Goal: Task Accomplishment & Management: Use online tool/utility

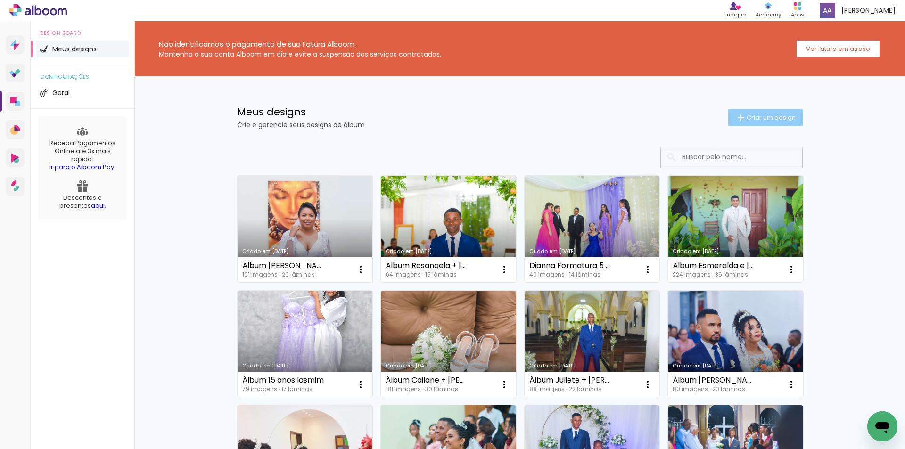
click at [755, 116] on span "Criar um design" at bounding box center [771, 118] width 49 height 6
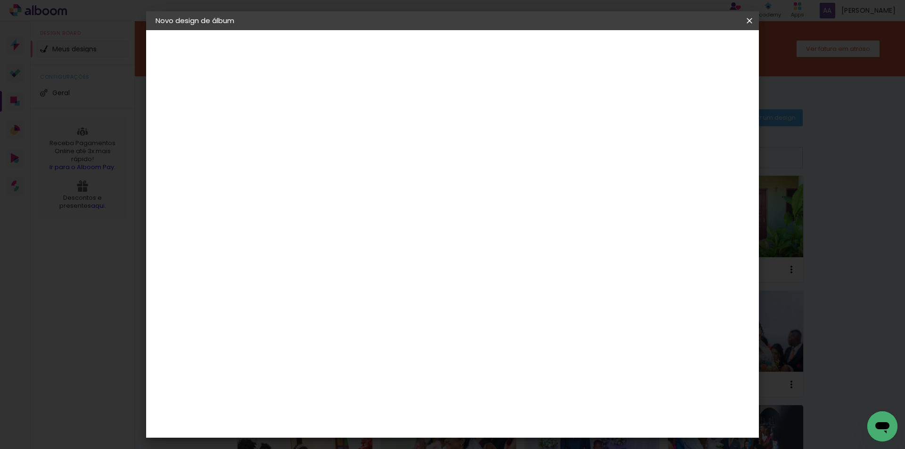
click at [310, 130] on input at bounding box center [310, 126] width 0 height 15
type input "À"
type input "Álbum [PERSON_NAME] e [PERSON_NAME]"
type paper-input "Álbum [PERSON_NAME] e [PERSON_NAME]"
click at [0, 0] on slot "Avançar" at bounding box center [0, 0] width 0 height 0
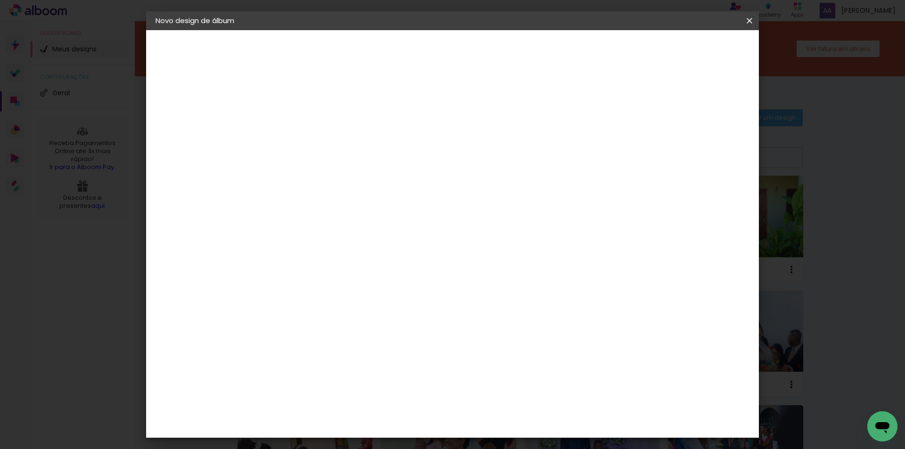
scroll to position [1980, 0]
click at [358, 445] on div "Reallizy Encadernação" at bounding box center [331, 452] width 54 height 15
click at [0, 0] on slot "Avançar" at bounding box center [0, 0] width 0 height 0
click at [373, 182] on span "20 × 50" at bounding box center [352, 187] width 44 height 19
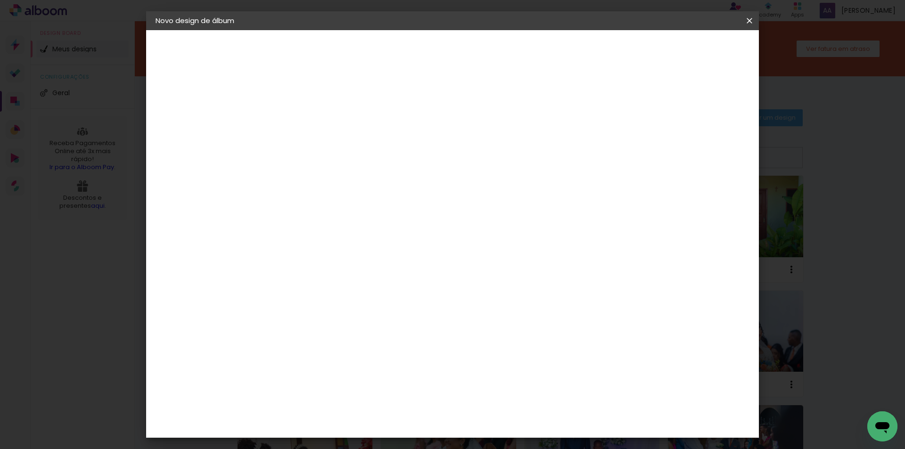
click at [0, 0] on slot "Avançar" at bounding box center [0, 0] width 0 height 0
type input "1"
type paper-input "1"
click at [315, 104] on input "1" at bounding box center [302, 102] width 33 height 12
type input "2"
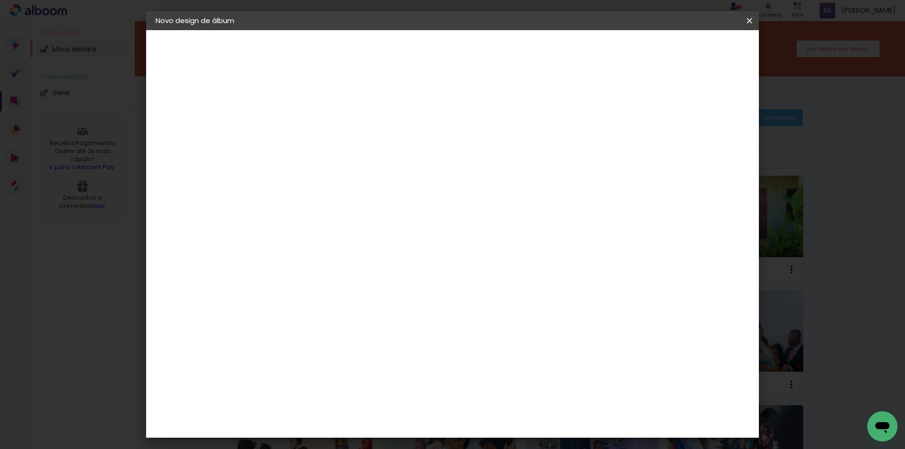
type paper-input "2"
click at [314, 99] on input "2" at bounding box center [302, 102] width 33 height 12
type input "1"
type paper-input "1"
click at [314, 105] on input "1" at bounding box center [302, 102] width 33 height 12
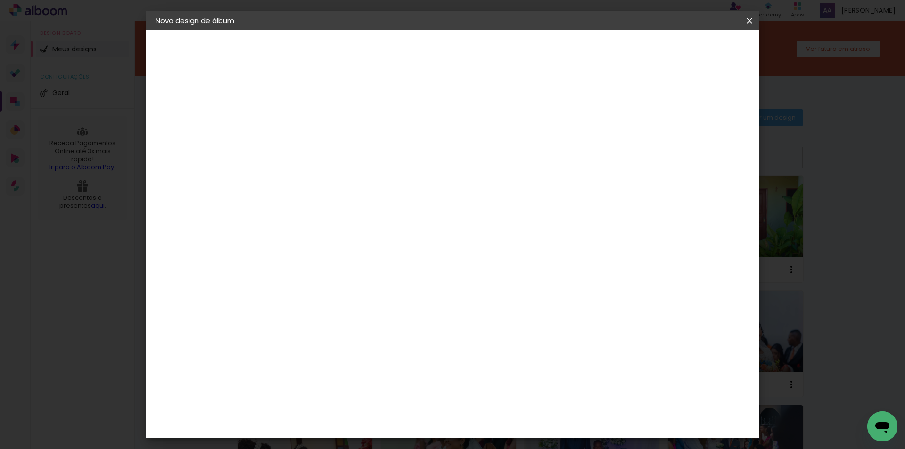
click at [637, 101] on div at bounding box center [633, 102] width 8 height 8
type paper-checkbox "on"
click at [691, 50] on span "Iniciar design" at bounding box center [669, 50] width 43 height 7
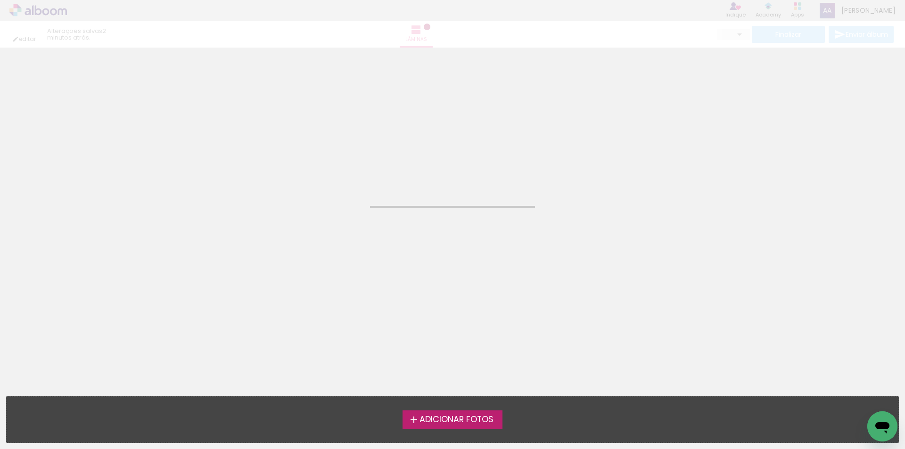
click at [447, 421] on span "Adicionar Fotos" at bounding box center [457, 420] width 74 height 8
click at [0, 0] on input "file" at bounding box center [0, 0] width 0 height 0
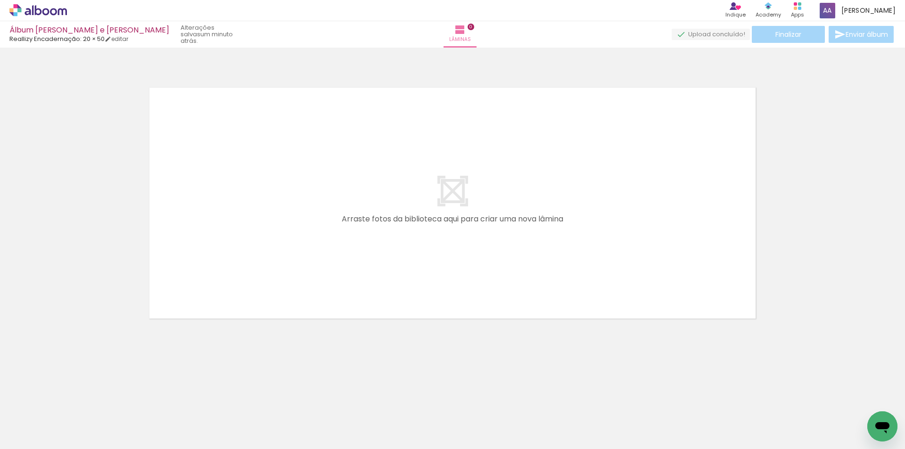
click at [37, 439] on span "Adicionar Fotos" at bounding box center [33, 436] width 28 height 10
click at [0, 0] on input "file" at bounding box center [0, 0] width 0 height 0
drag, startPoint x: 126, startPoint y: 359, endPoint x: 216, endPoint y: 213, distance: 171.4
click at [216, 213] on quentale-workspace at bounding box center [452, 224] width 905 height 449
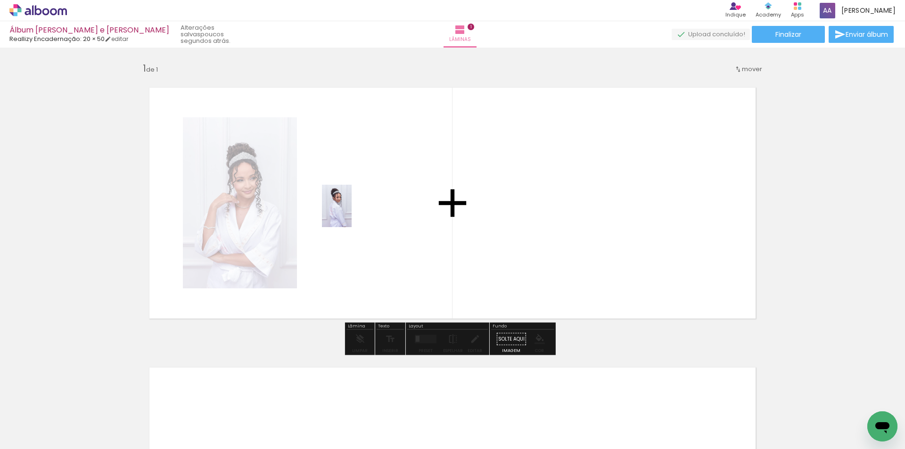
drag, startPoint x: 149, startPoint y: 420, endPoint x: 354, endPoint y: 211, distance: 292.4
click at [354, 211] on quentale-workspace at bounding box center [452, 224] width 905 height 449
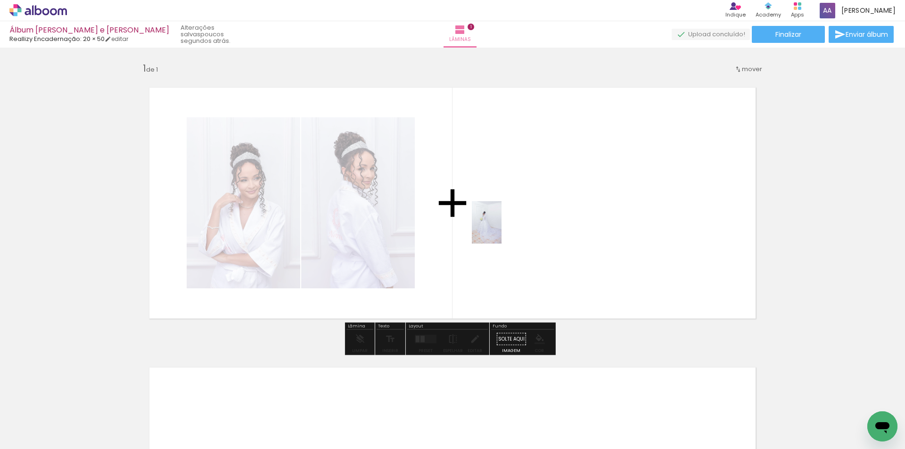
drag, startPoint x: 203, startPoint y: 421, endPoint x: 500, endPoint y: 230, distance: 353.7
click at [500, 230] on quentale-workspace at bounding box center [452, 224] width 905 height 449
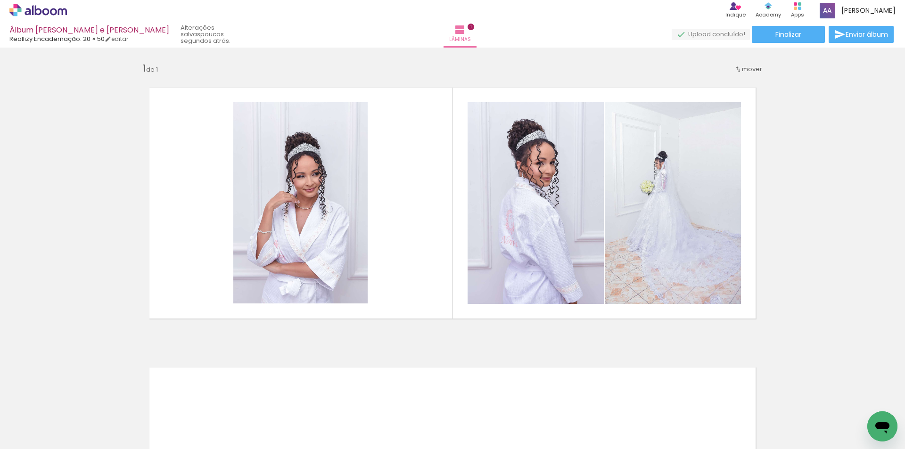
scroll to position [0, 3557]
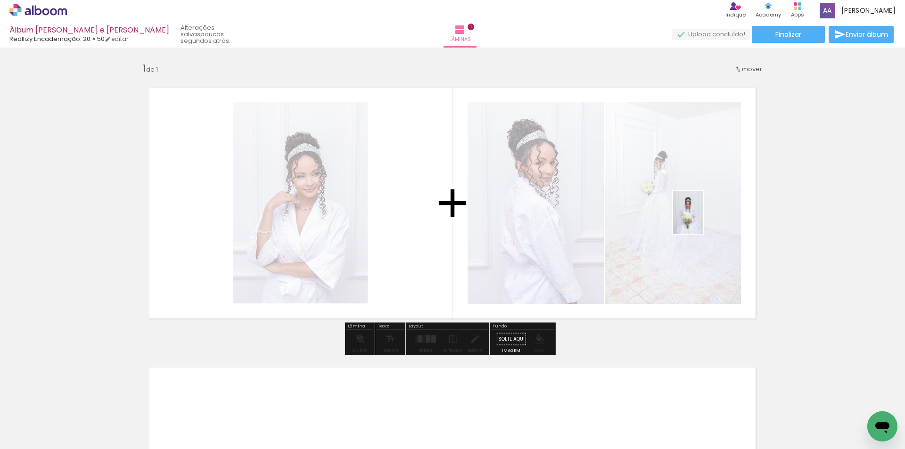
drag, startPoint x: 821, startPoint y: 425, endPoint x: 701, endPoint y: 220, distance: 237.5
click at [701, 220] on quentale-workspace at bounding box center [452, 224] width 905 height 449
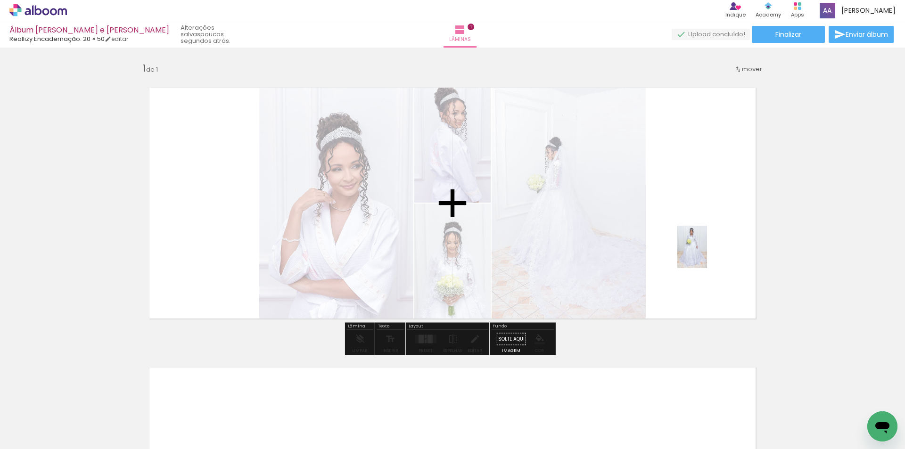
drag, startPoint x: 866, startPoint y: 411, endPoint x: 707, endPoint y: 250, distance: 226.0
click at [707, 250] on quentale-workspace at bounding box center [452, 224] width 905 height 449
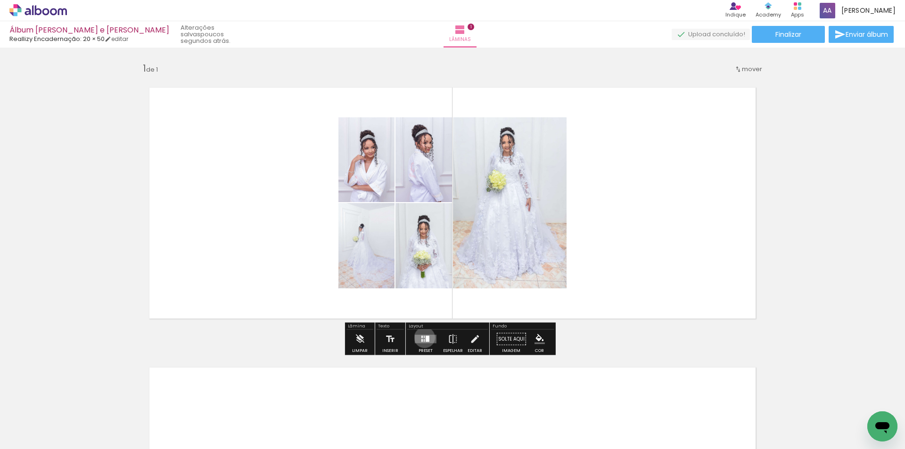
click at [424, 338] on div at bounding box center [424, 337] width 1 height 2
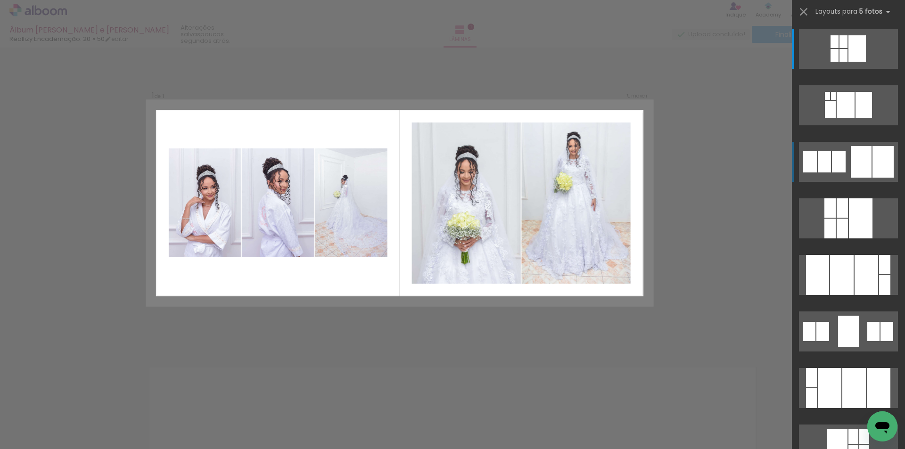
click at [877, 158] on div at bounding box center [883, 162] width 21 height 32
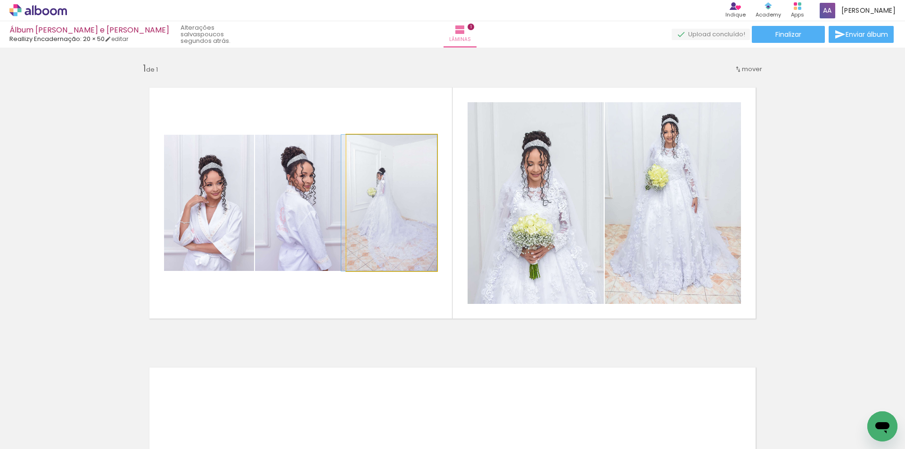
drag, startPoint x: 415, startPoint y: 229, endPoint x: 405, endPoint y: 229, distance: 10.4
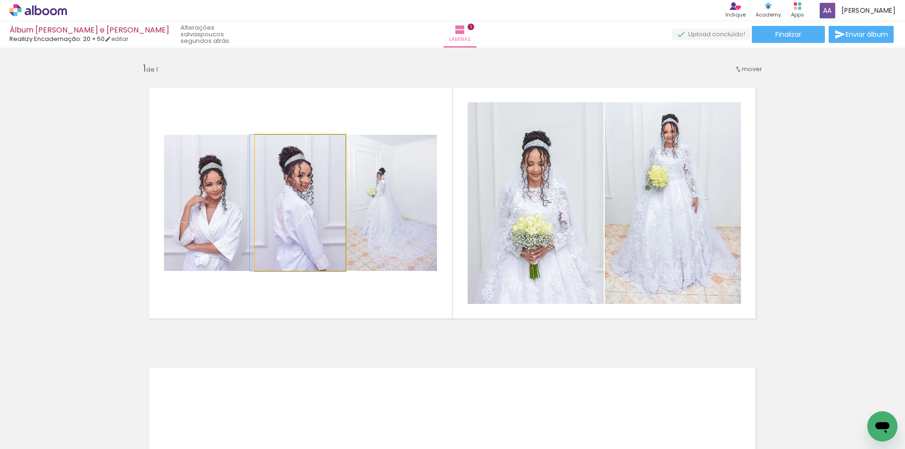
drag, startPoint x: 314, startPoint y: 231, endPoint x: 305, endPoint y: 230, distance: 8.1
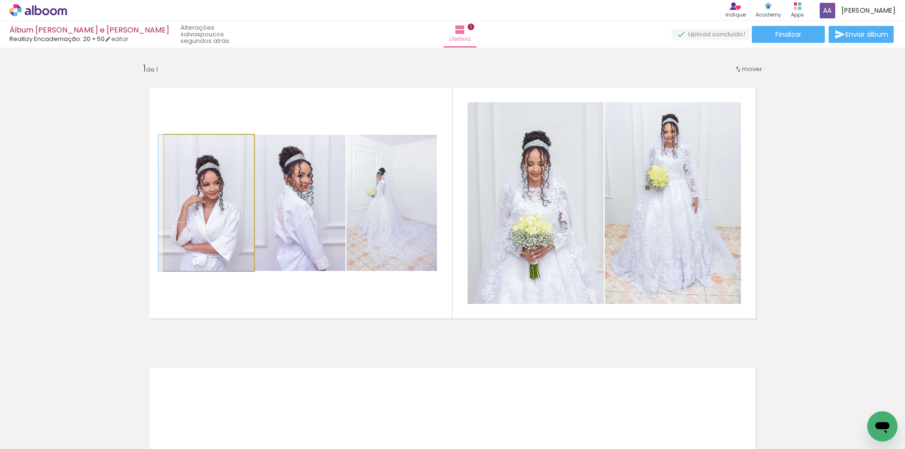
drag, startPoint x: 227, startPoint y: 230, endPoint x: 219, endPoint y: 228, distance: 7.8
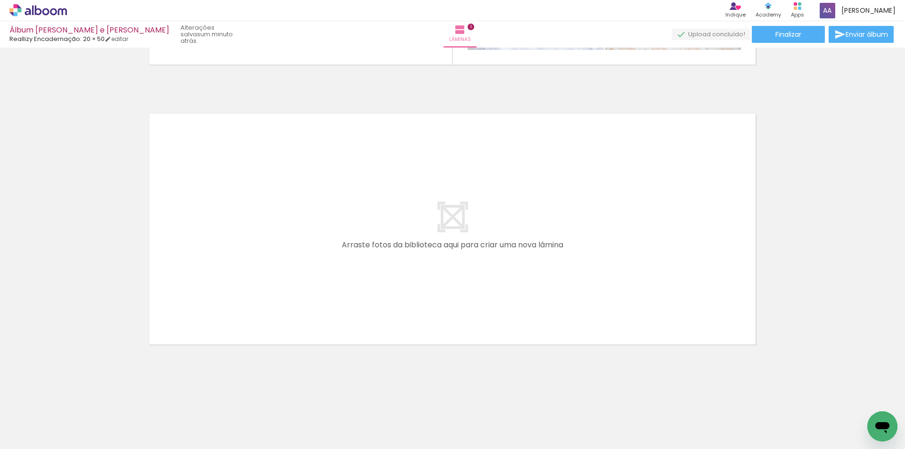
scroll to position [0, 0]
drag, startPoint x: 266, startPoint y: 410, endPoint x: 271, endPoint y: 215, distance: 195.2
click at [271, 215] on quentale-workspace at bounding box center [452, 224] width 905 height 449
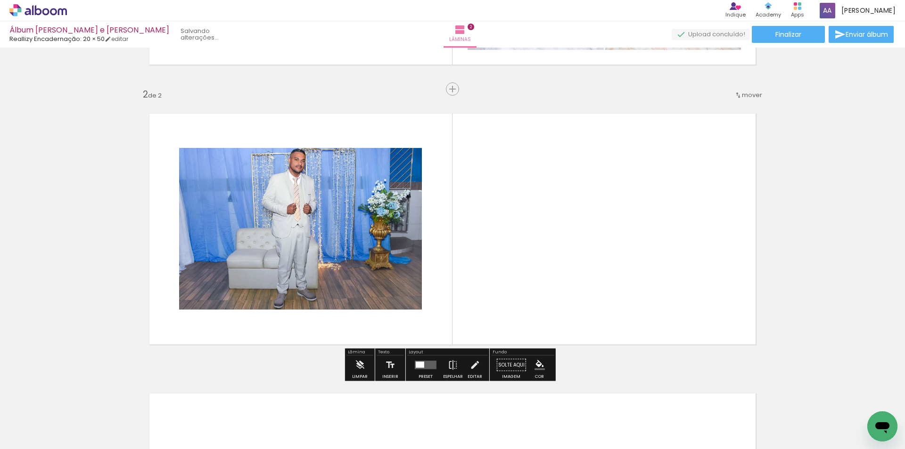
scroll to position [264, 0]
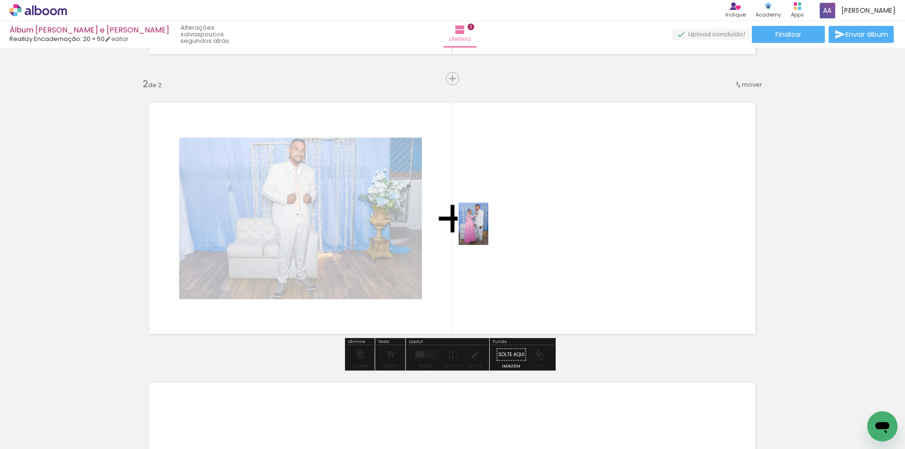
drag, startPoint x: 317, startPoint y: 400, endPoint x: 487, endPoint y: 231, distance: 239.7
click at [487, 231] on quentale-workspace at bounding box center [452, 224] width 905 height 449
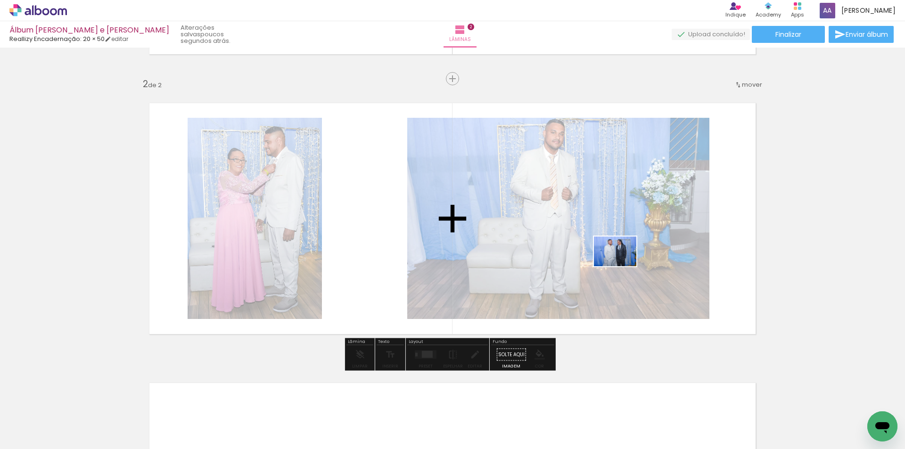
drag, startPoint x: 361, startPoint y: 421, endPoint x: 622, endPoint y: 265, distance: 304.5
click at [622, 265] on quentale-workspace at bounding box center [452, 224] width 905 height 449
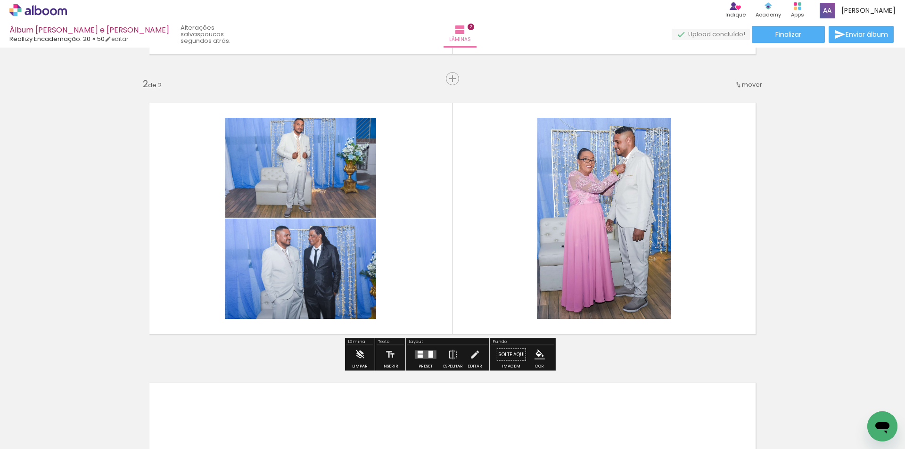
click at [421, 355] on quentale-layouter at bounding box center [426, 355] width 22 height 8
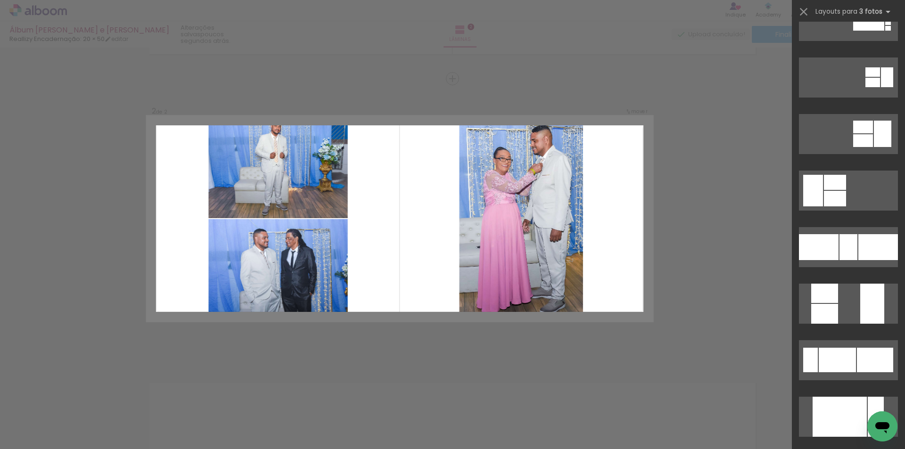
scroll to position [141, 0]
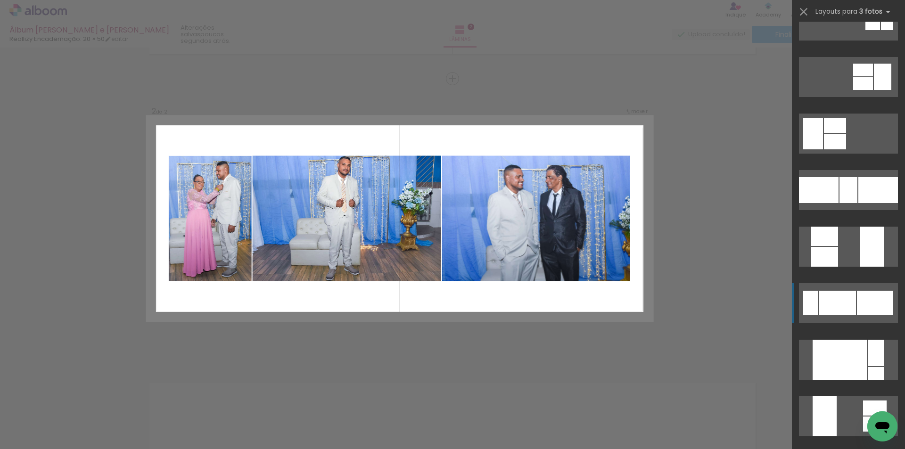
click at [869, 308] on div at bounding box center [875, 303] width 36 height 25
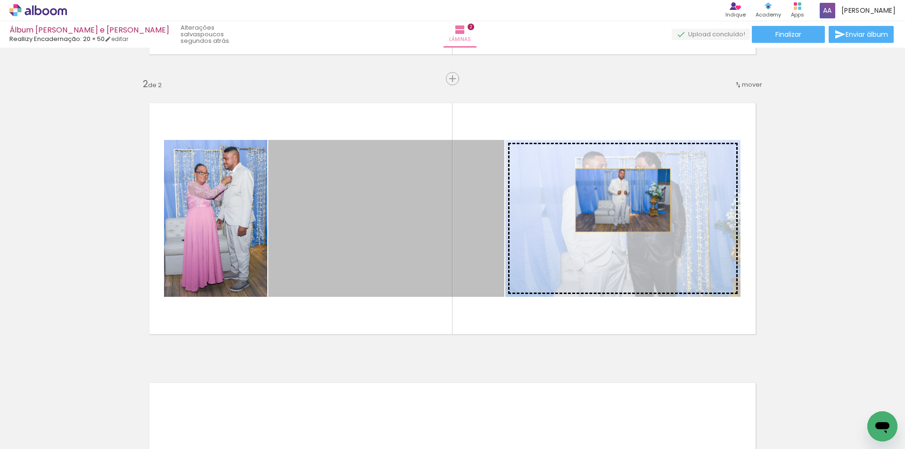
drag, startPoint x: 328, startPoint y: 200, endPoint x: 619, endPoint y: 200, distance: 291.8
click at [0, 0] on slot at bounding box center [0, 0] width 0 height 0
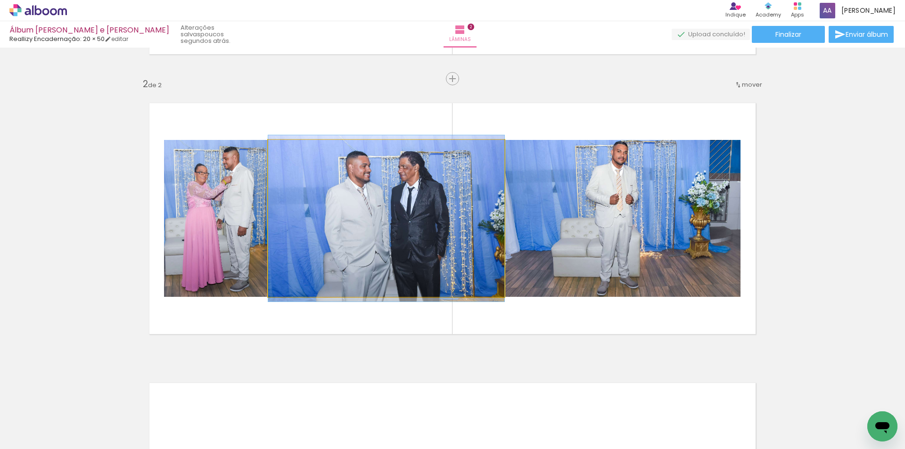
drag, startPoint x: 388, startPoint y: 206, endPoint x: 376, endPoint y: 206, distance: 12.7
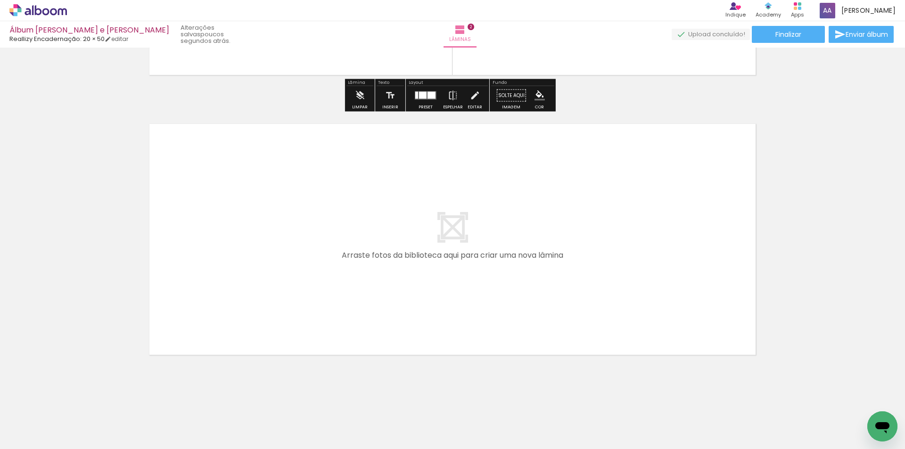
scroll to position [534, 0]
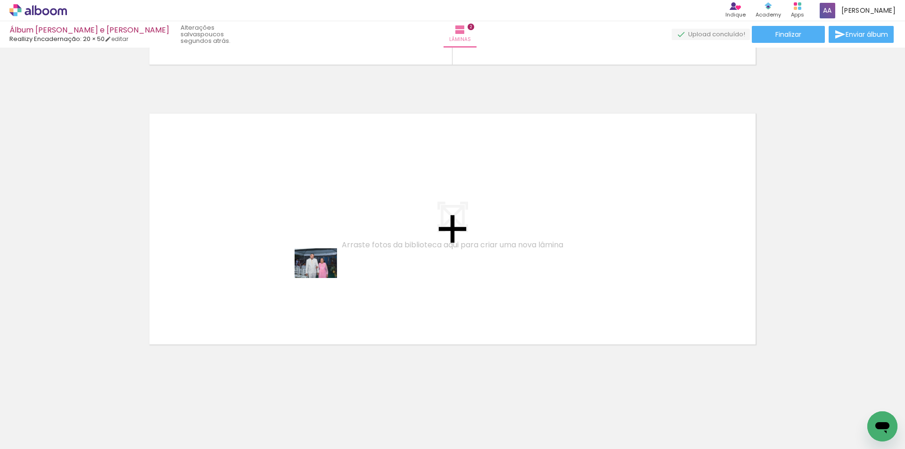
drag, startPoint x: 415, startPoint y: 420, endPoint x: 323, endPoint y: 277, distance: 170.1
click at [323, 277] on quentale-workspace at bounding box center [452, 224] width 905 height 449
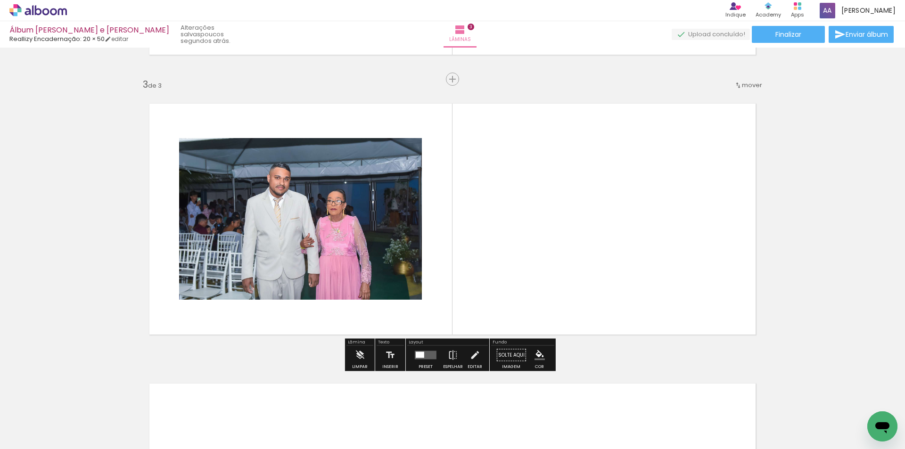
scroll to position [545, 0]
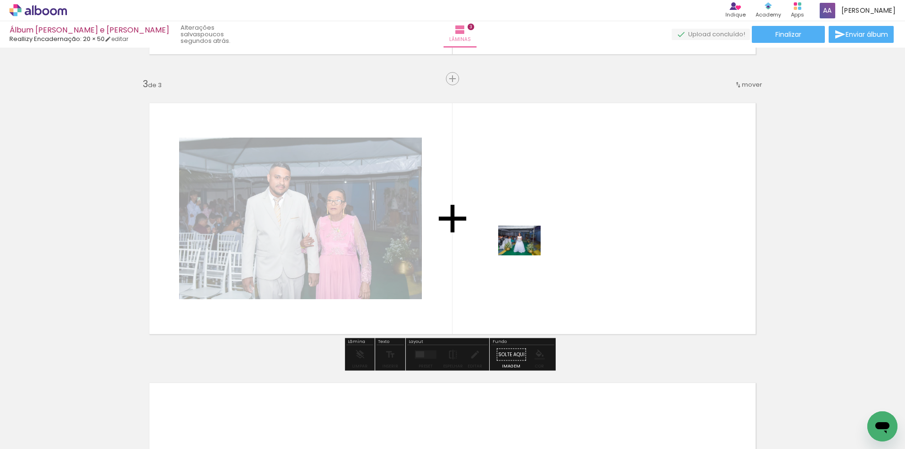
drag, startPoint x: 478, startPoint y: 384, endPoint x: 527, endPoint y: 254, distance: 139.5
click at [527, 254] on quentale-workspace at bounding box center [452, 224] width 905 height 449
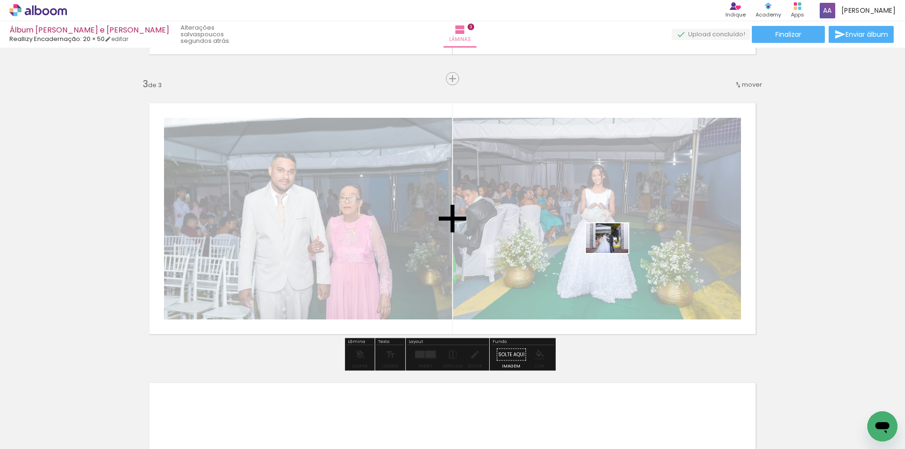
drag, startPoint x: 529, startPoint y: 401, endPoint x: 614, endPoint y: 252, distance: 171.9
click at [614, 252] on quentale-workspace at bounding box center [452, 224] width 905 height 449
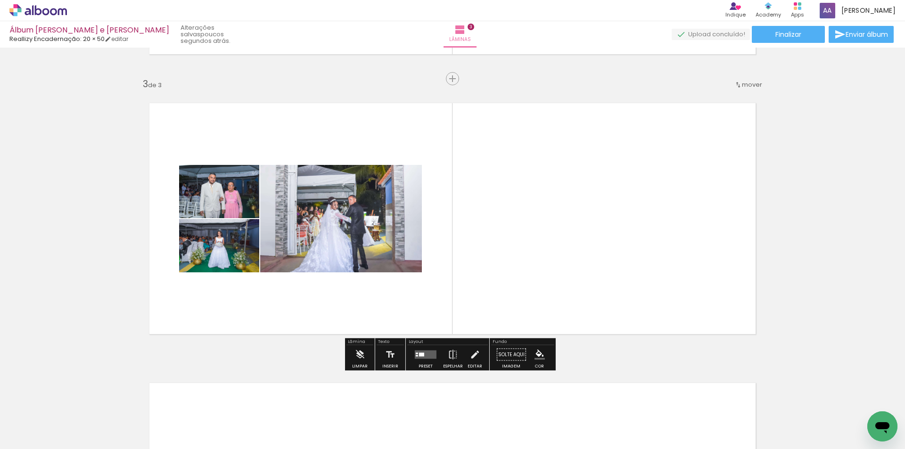
click at [420, 354] on div at bounding box center [421, 355] width 5 height 4
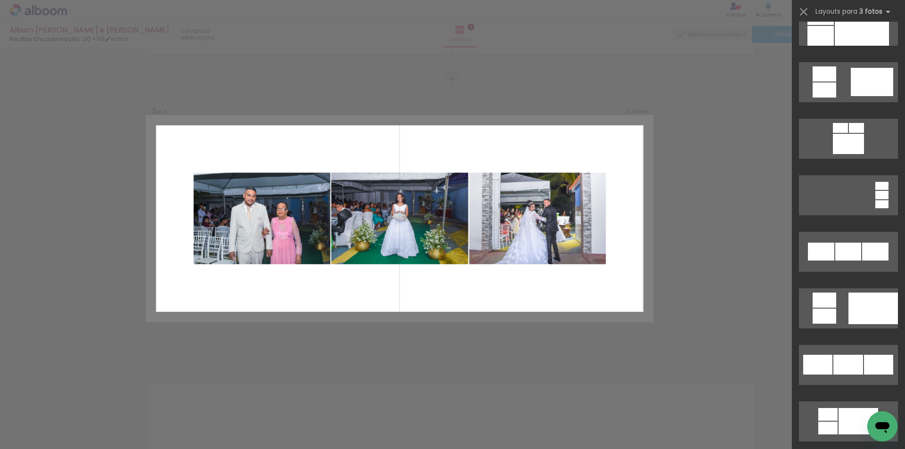
scroll to position [660, 0]
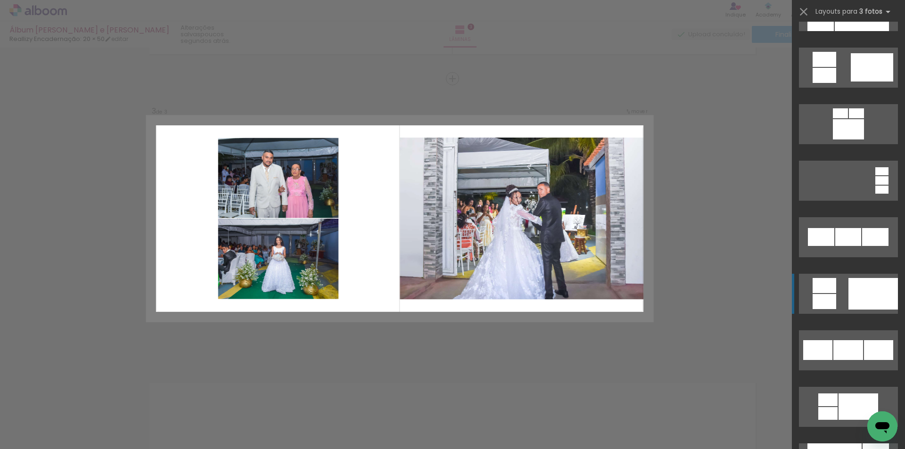
click at [870, 290] on div at bounding box center [874, 294] width 50 height 32
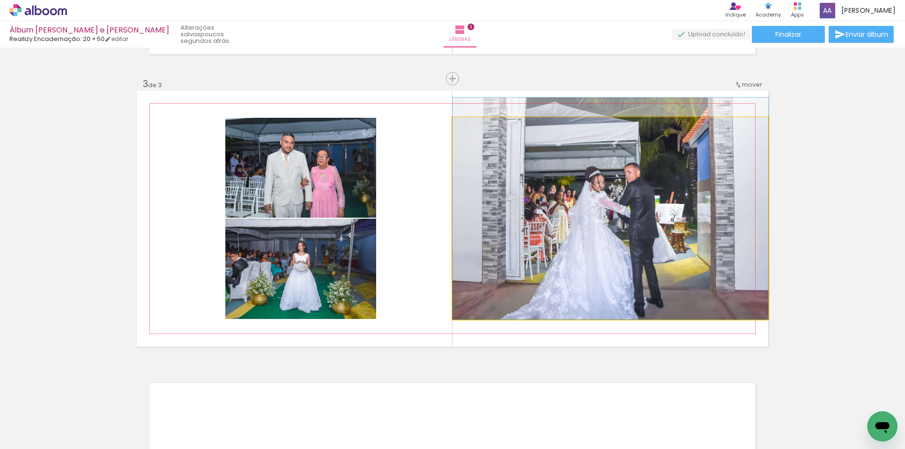
drag, startPoint x: 682, startPoint y: 256, endPoint x: 679, endPoint y: 240, distance: 16.7
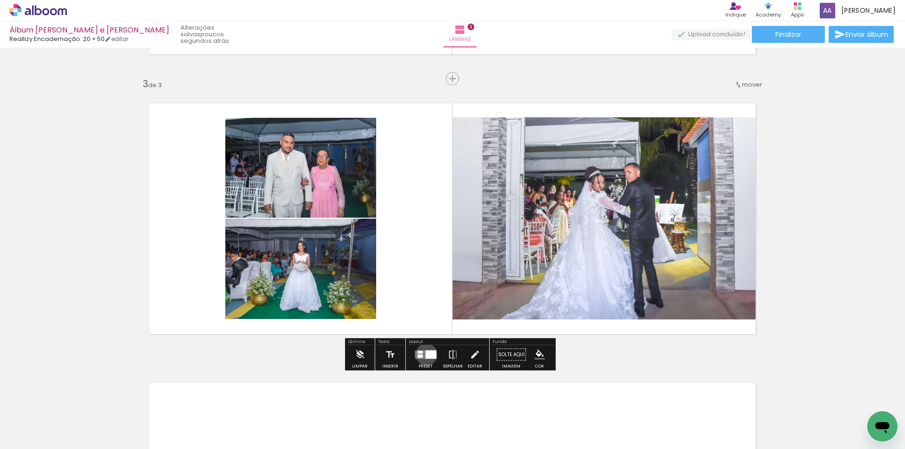
click at [426, 355] on div at bounding box center [431, 355] width 11 height 8
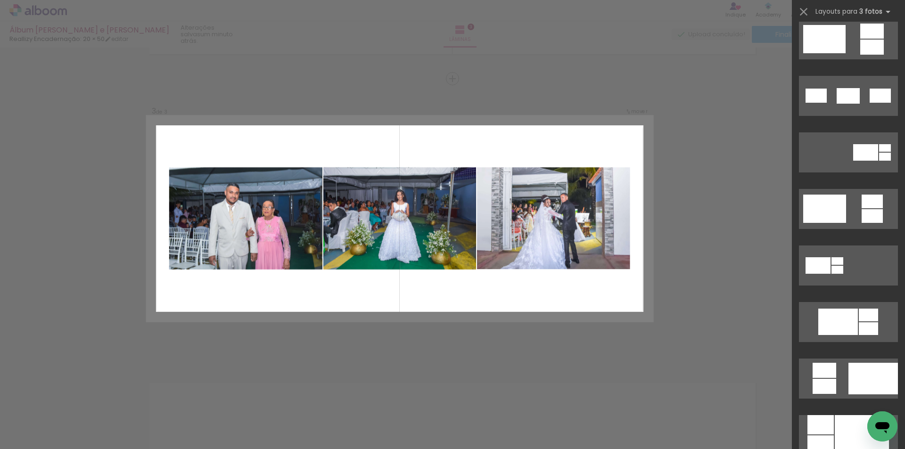
scroll to position [330, 0]
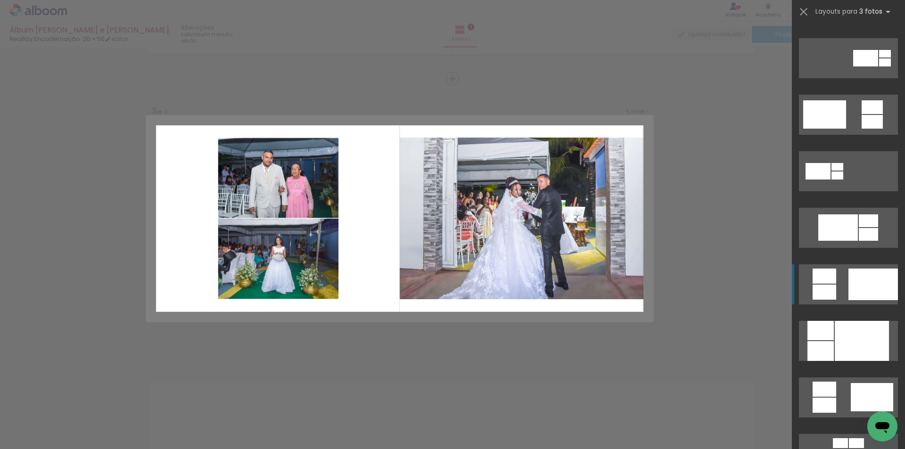
click at [873, 280] on div at bounding box center [874, 285] width 50 height 32
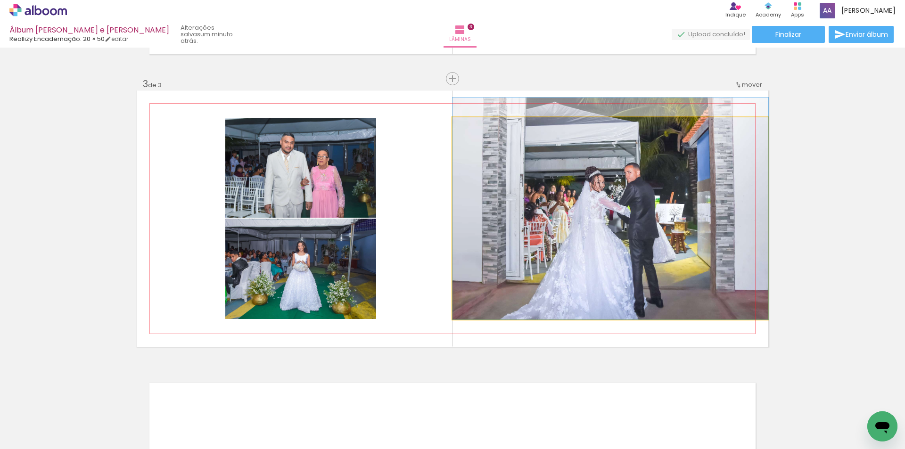
drag, startPoint x: 616, startPoint y: 268, endPoint x: 636, endPoint y: 230, distance: 43.2
drag, startPoint x: 655, startPoint y: 262, endPoint x: 663, endPoint y: 227, distance: 36.3
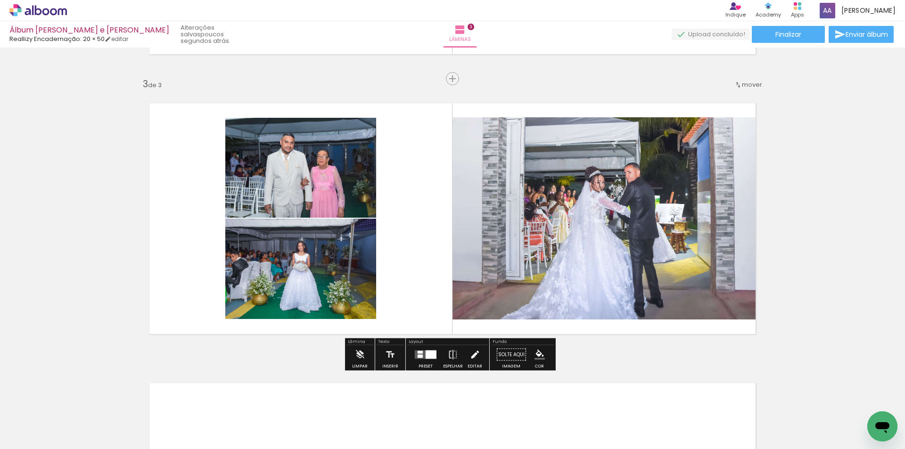
click at [472, 357] on iron-icon at bounding box center [475, 355] width 10 height 19
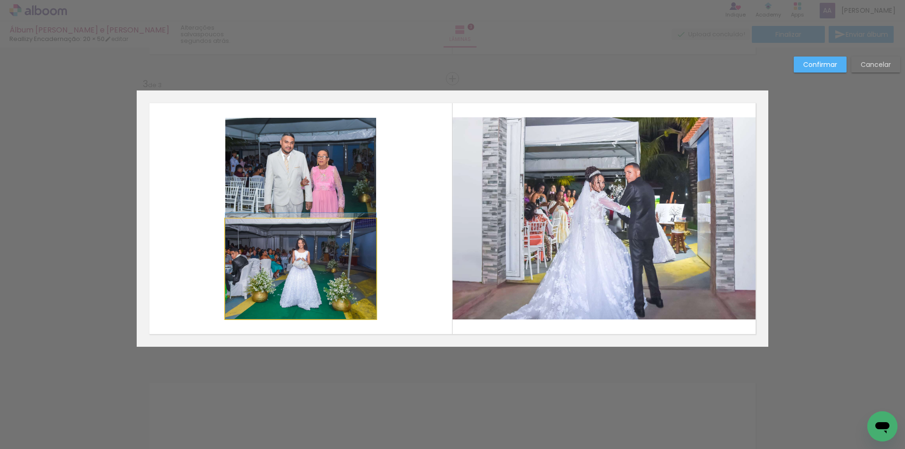
drag, startPoint x: 318, startPoint y: 286, endPoint x: 350, endPoint y: 281, distance: 31.9
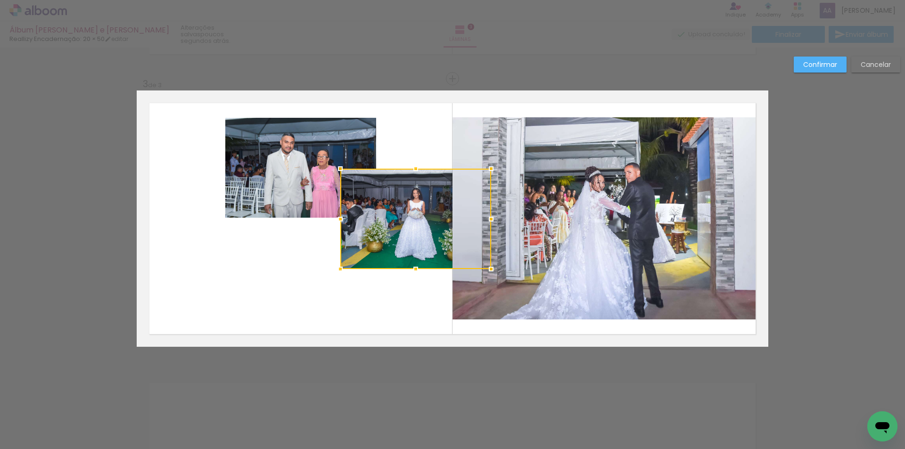
drag, startPoint x: 320, startPoint y: 276, endPoint x: 435, endPoint y: 230, distance: 124.1
click at [435, 230] on div at bounding box center [415, 219] width 151 height 100
click at [285, 170] on quentale-photo at bounding box center [300, 168] width 151 height 100
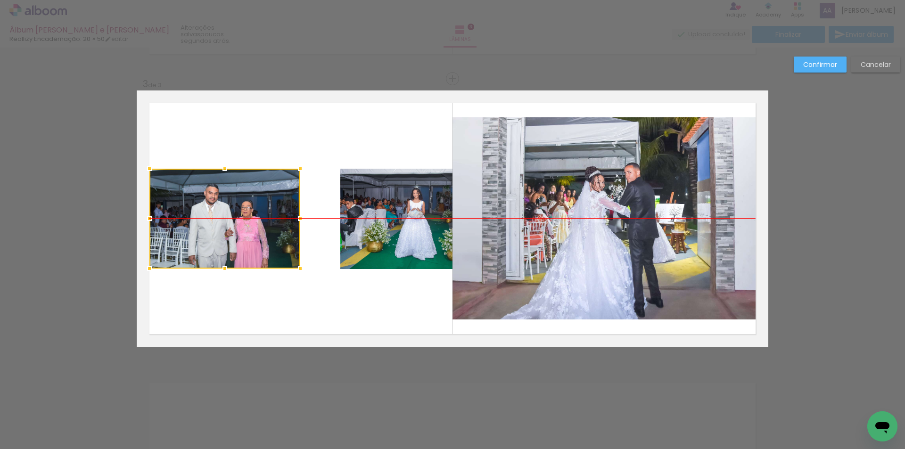
drag, startPoint x: 287, startPoint y: 175, endPoint x: 231, endPoint y: 244, distance: 88.8
click at [211, 230] on div at bounding box center [224, 219] width 151 height 100
click at [299, 270] on div at bounding box center [300, 268] width 19 height 19
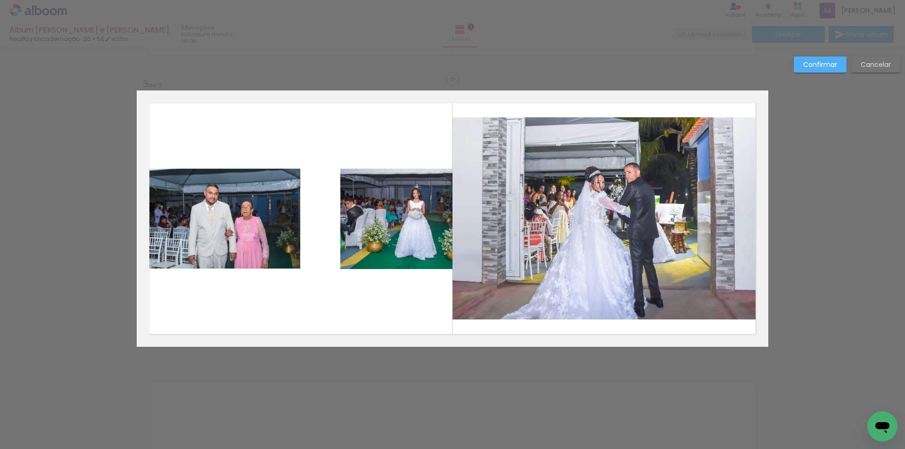
click at [289, 254] on quentale-photo at bounding box center [224, 219] width 151 height 100
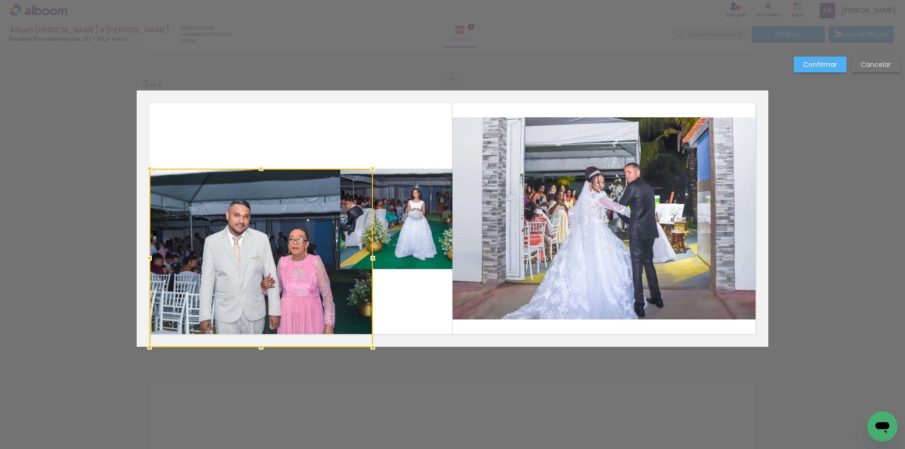
drag, startPoint x: 298, startPoint y: 272, endPoint x: 371, endPoint y: 344, distance: 102.7
click at [371, 344] on div at bounding box center [372, 347] width 19 height 19
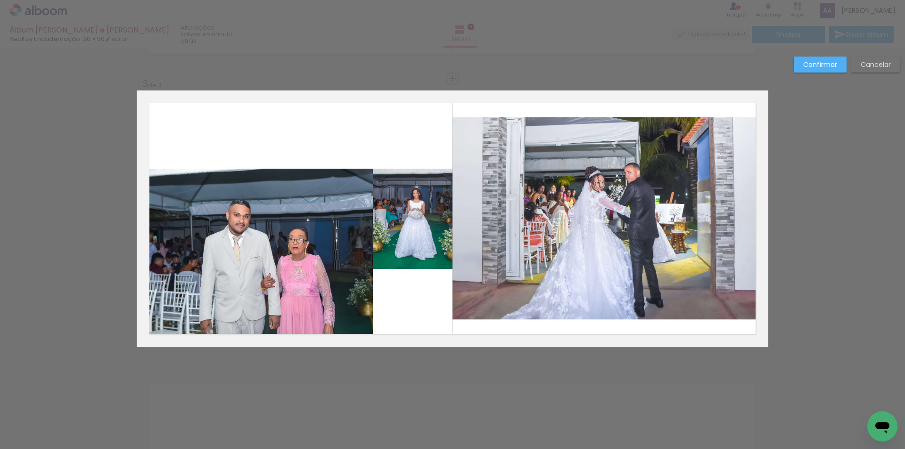
click at [268, 182] on quentale-photo at bounding box center [260, 258] width 223 height 178
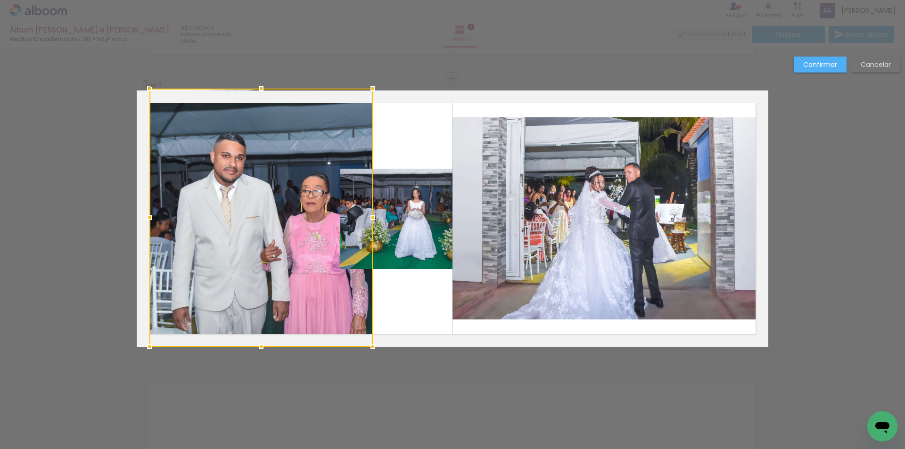
drag, startPoint x: 258, startPoint y: 168, endPoint x: 264, endPoint y: 81, distance: 87.4
click at [264, 81] on div at bounding box center [261, 88] width 19 height 19
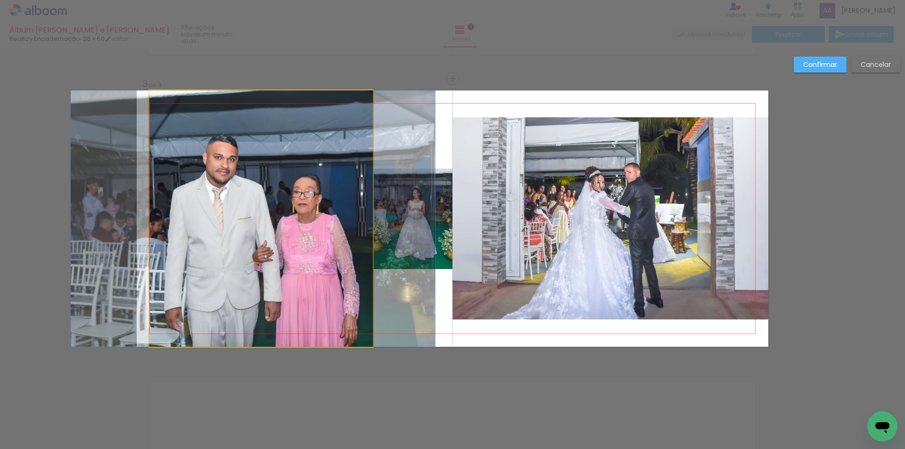
drag, startPoint x: 271, startPoint y: 213, endPoint x: 263, endPoint y: 213, distance: 8.0
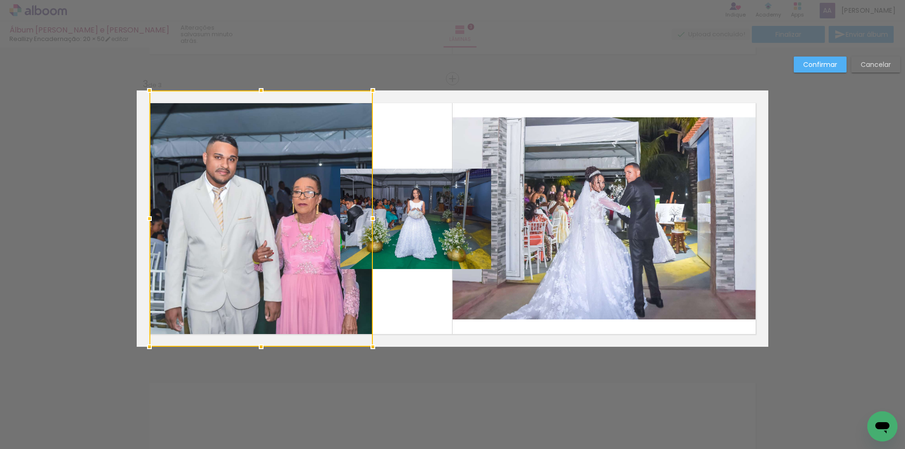
click at [409, 233] on quentale-photo at bounding box center [415, 219] width 151 height 100
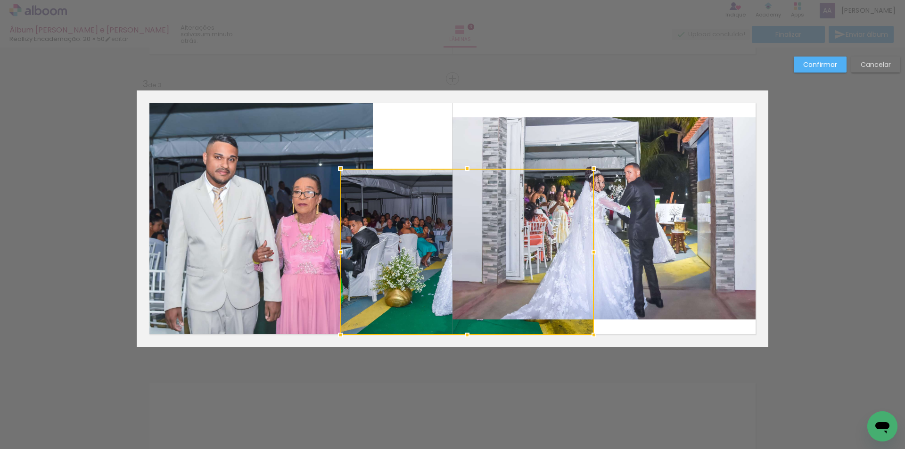
drag, startPoint x: 489, startPoint y: 271, endPoint x: 581, endPoint y: 342, distance: 116.0
click at [591, 349] on div "Inserir lâmina 1 de 3 Inserir lâmina 2 de 3 Inserir lâmina 3 de 3 Confirmar Can…" at bounding box center [452, 74] width 905 height 1143
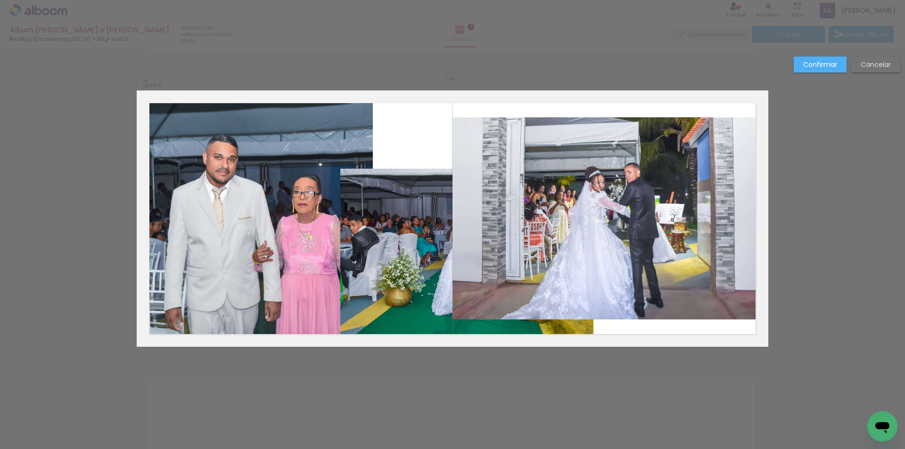
drag, startPoint x: 419, startPoint y: 189, endPoint x: 437, endPoint y: 186, distance: 18.7
click at [420, 189] on quentale-photo at bounding box center [466, 252] width 253 height 166
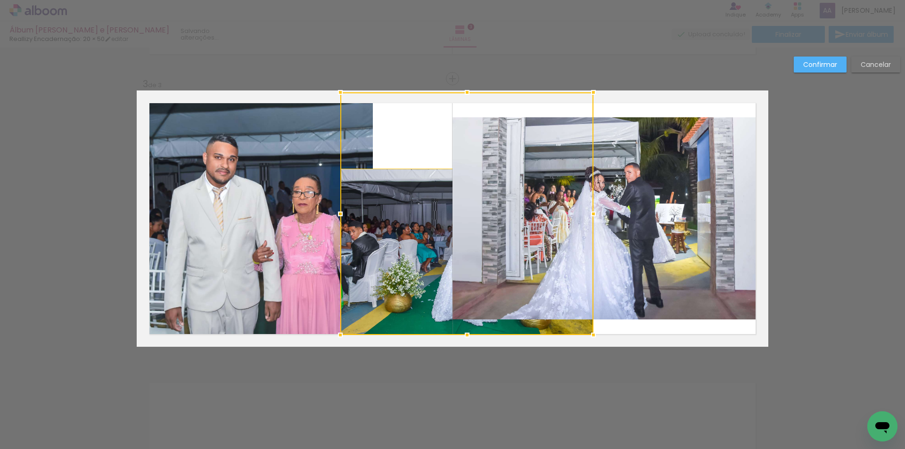
drag, startPoint x: 466, startPoint y: 169, endPoint x: 472, endPoint y: 101, distance: 68.7
click at [472, 101] on div at bounding box center [467, 92] width 19 height 19
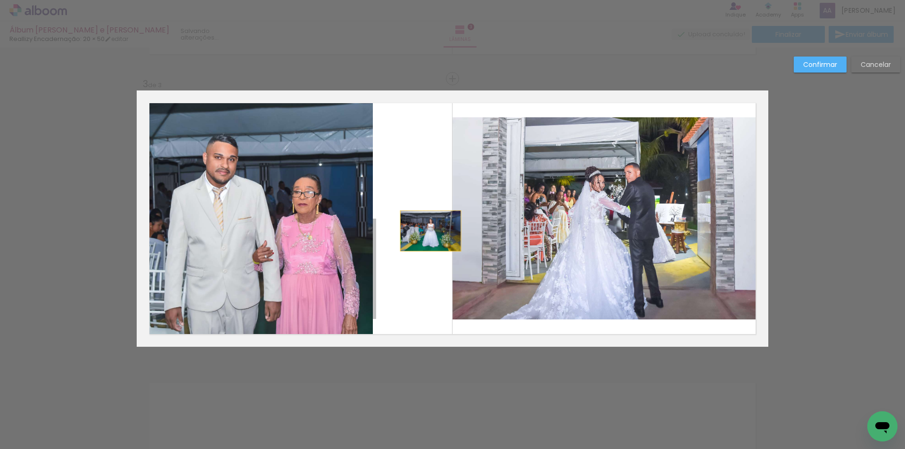
drag, startPoint x: 299, startPoint y: 271, endPoint x: 427, endPoint y: 231, distance: 134.3
click at [427, 231] on album-spread "3 de 3" at bounding box center [453, 219] width 632 height 256
drag, startPoint x: 297, startPoint y: 263, endPoint x: 432, endPoint y: 245, distance: 136.9
click at [432, 245] on album-spread "3 de 3" at bounding box center [453, 219] width 632 height 256
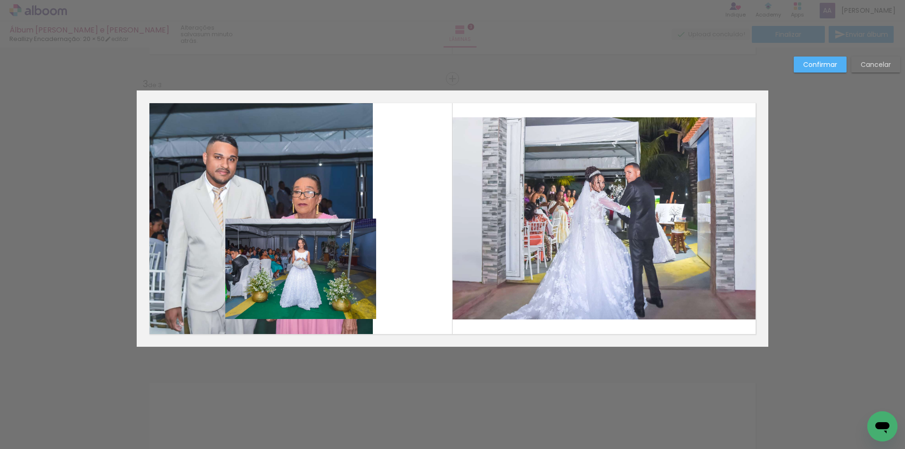
click at [0, 0] on slot "Cancelar" at bounding box center [0, 0] width 0 height 0
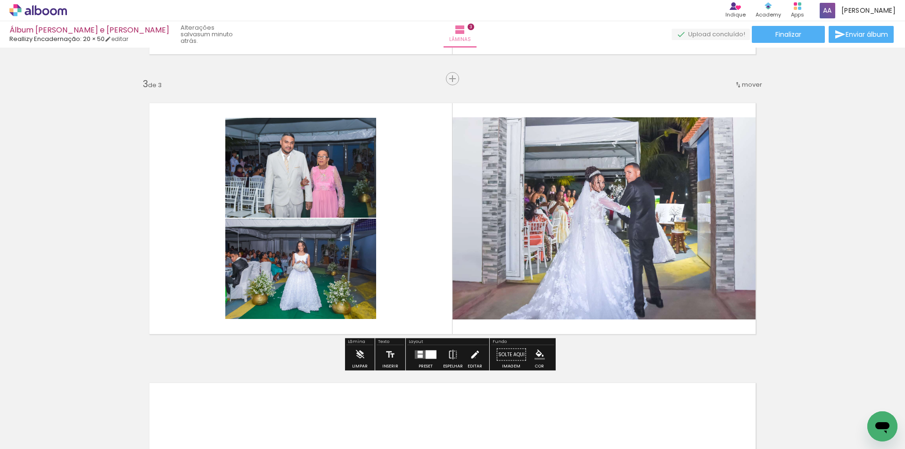
click at [473, 358] on iron-icon at bounding box center [475, 355] width 10 height 19
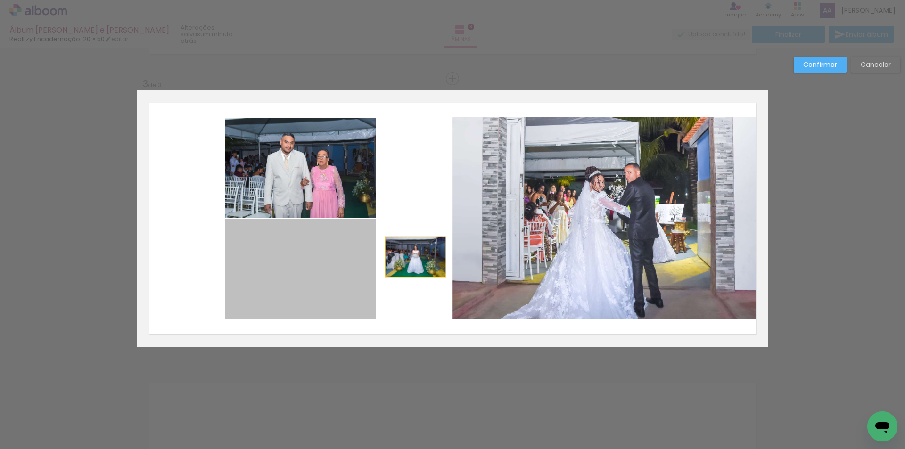
drag, startPoint x: 297, startPoint y: 271, endPoint x: 412, endPoint y: 257, distance: 115.4
click at [412, 257] on album-spread "3 de 3" at bounding box center [453, 219] width 632 height 256
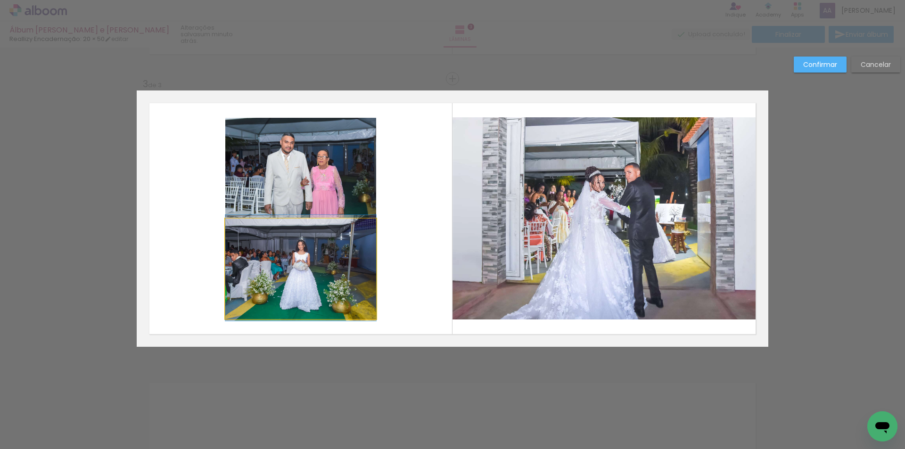
click at [331, 267] on quentale-photo at bounding box center [300, 269] width 151 height 100
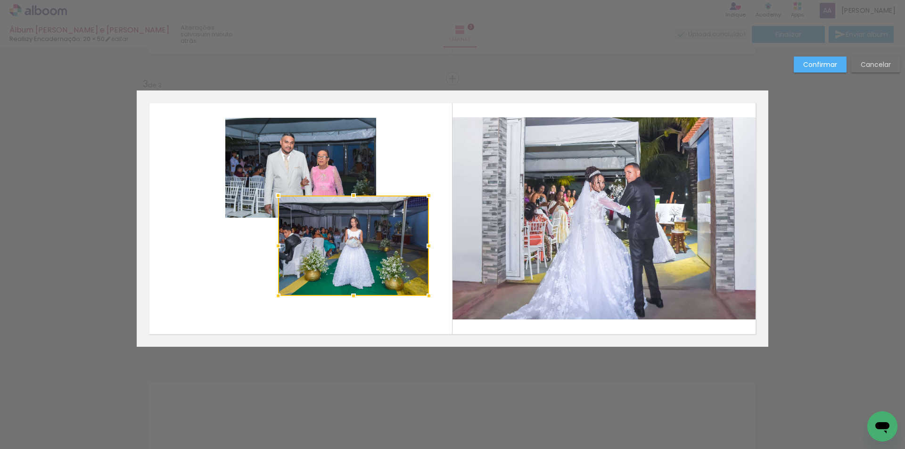
drag, startPoint x: 305, startPoint y: 269, endPoint x: 357, endPoint y: 246, distance: 57.2
click at [357, 246] on div at bounding box center [353, 246] width 151 height 100
click at [531, 215] on quentale-photo at bounding box center [611, 218] width 316 height 202
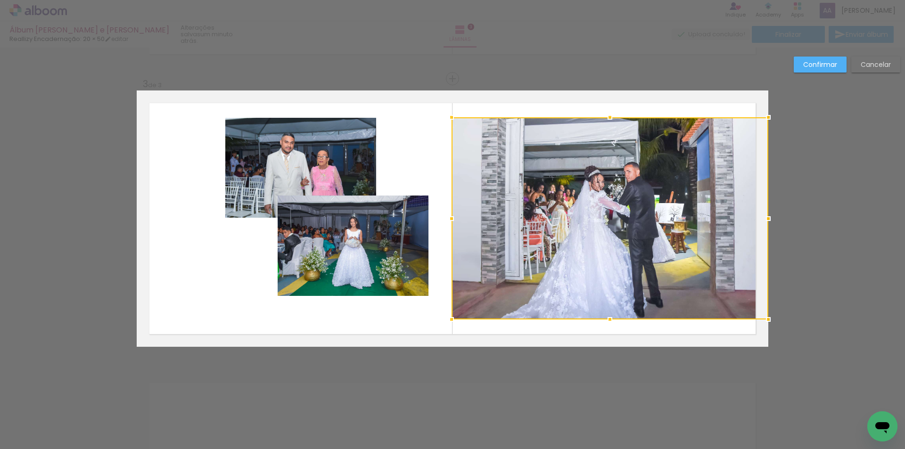
click at [447, 221] on div at bounding box center [451, 218] width 19 height 19
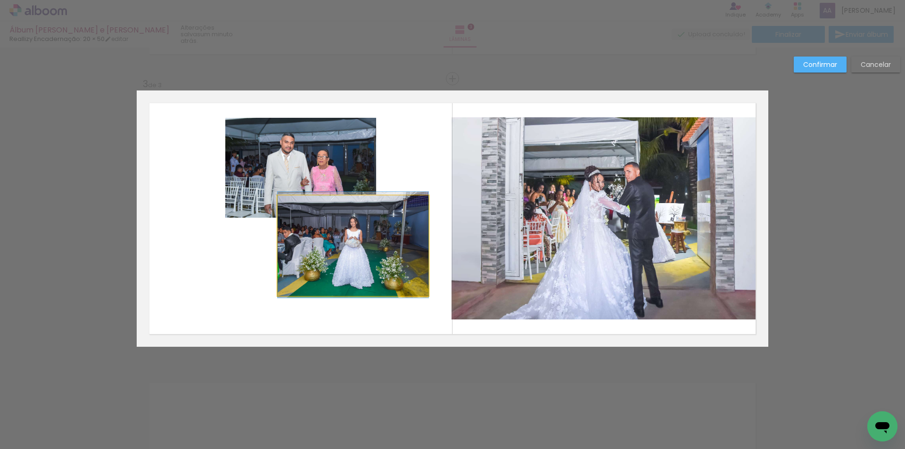
click at [364, 247] on quentale-photo at bounding box center [353, 246] width 151 height 100
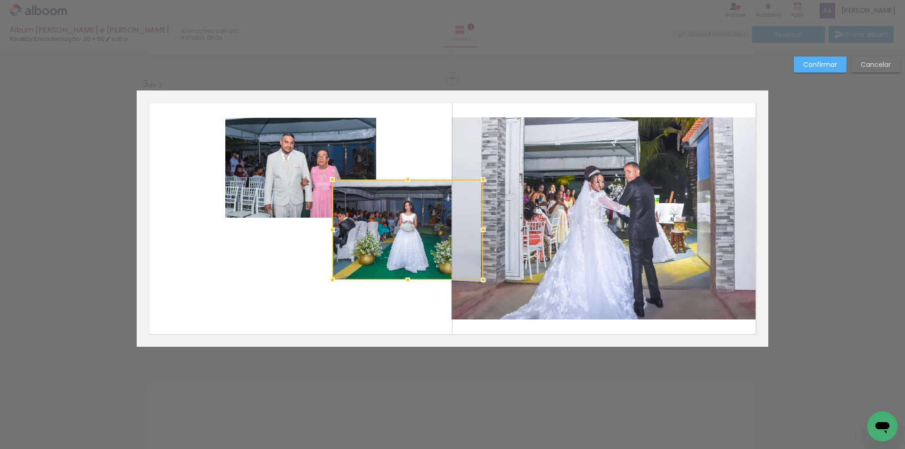
drag, startPoint x: 347, startPoint y: 246, endPoint x: 402, endPoint y: 230, distance: 57.0
click at [402, 230] on div at bounding box center [407, 230] width 151 height 100
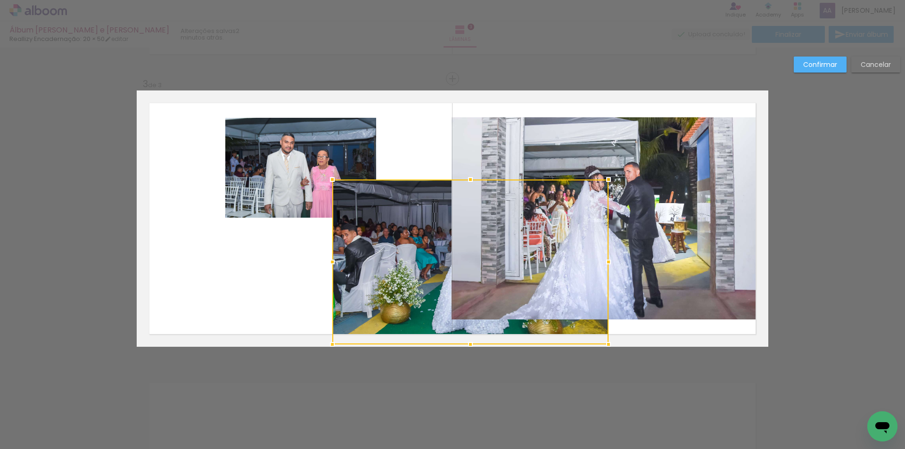
drag, startPoint x: 481, startPoint y: 282, endPoint x: 607, endPoint y: 335, distance: 136.1
click at [607, 335] on div at bounding box center [608, 344] width 19 height 19
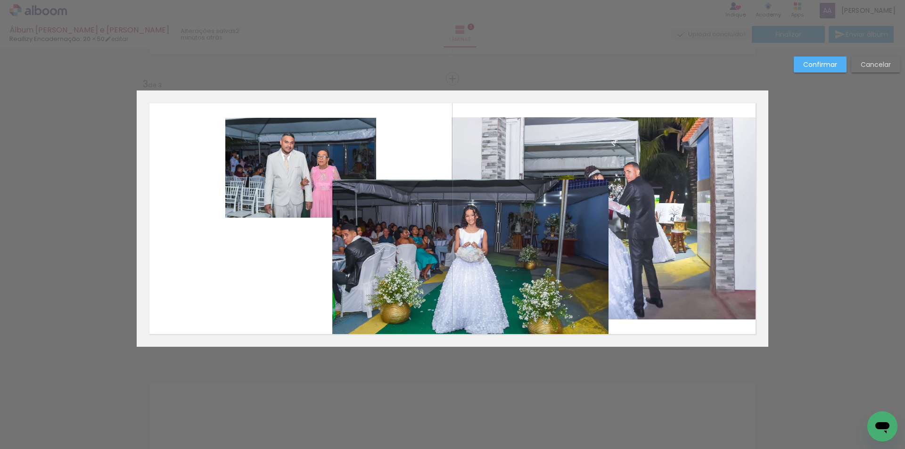
click at [343, 193] on quentale-photo at bounding box center [470, 262] width 276 height 165
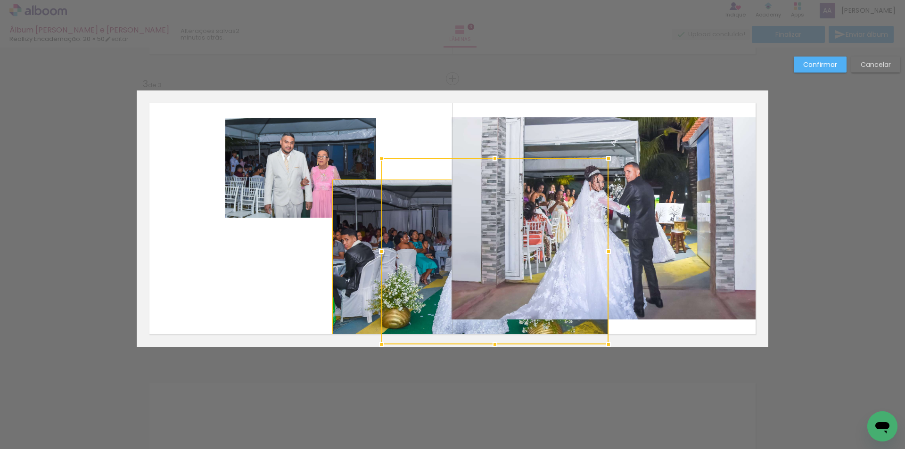
drag, startPoint x: 330, startPoint y: 183, endPoint x: 310, endPoint y: 97, distance: 88.7
click at [310, 97] on album-spread "3 de 3" at bounding box center [453, 219] width 632 height 256
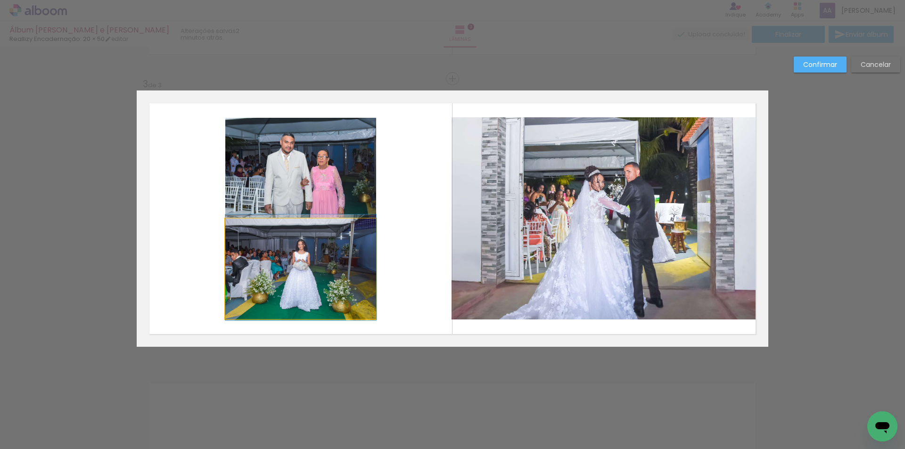
drag, startPoint x: 297, startPoint y: 254, endPoint x: 336, endPoint y: 253, distance: 38.2
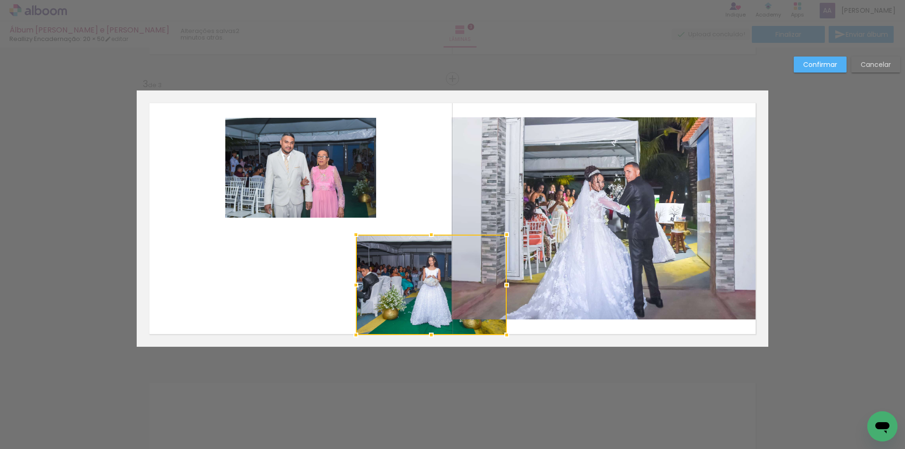
drag, startPoint x: 306, startPoint y: 267, endPoint x: 437, endPoint y: 283, distance: 131.6
click at [437, 283] on div at bounding box center [431, 285] width 151 height 100
drag, startPoint x: 429, startPoint y: 236, endPoint x: 429, endPoint y: 66, distance: 170.2
click at [429, 66] on div "Inserir lâmina 1 de 3 Inserir lâmina 2 de 3 Inserir lâmina 3 de 3 Confirmar Can…" at bounding box center [452, 74] width 905 height 1143
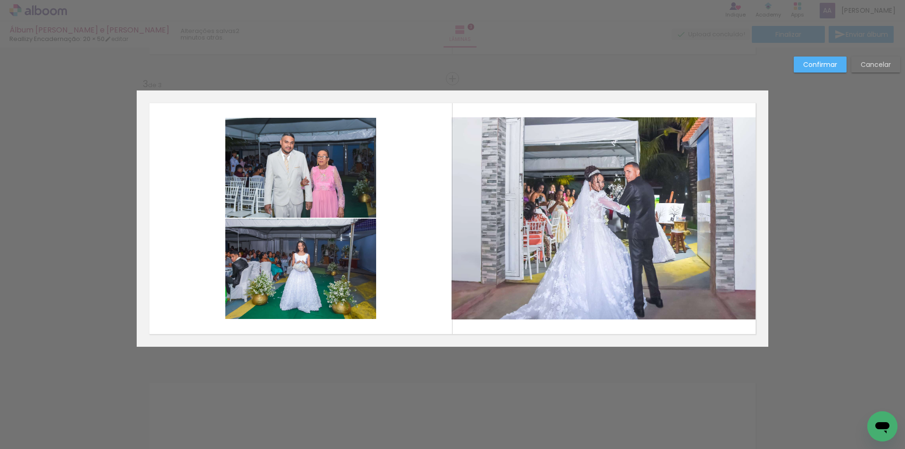
click at [307, 265] on quentale-photo at bounding box center [300, 269] width 151 height 100
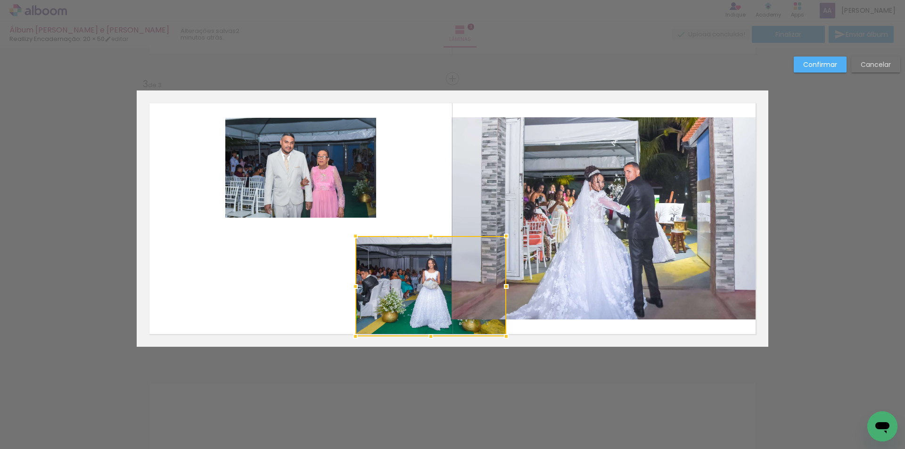
drag, startPoint x: 283, startPoint y: 275, endPoint x: 413, endPoint y: 285, distance: 130.0
click at [413, 292] on div at bounding box center [430, 286] width 151 height 100
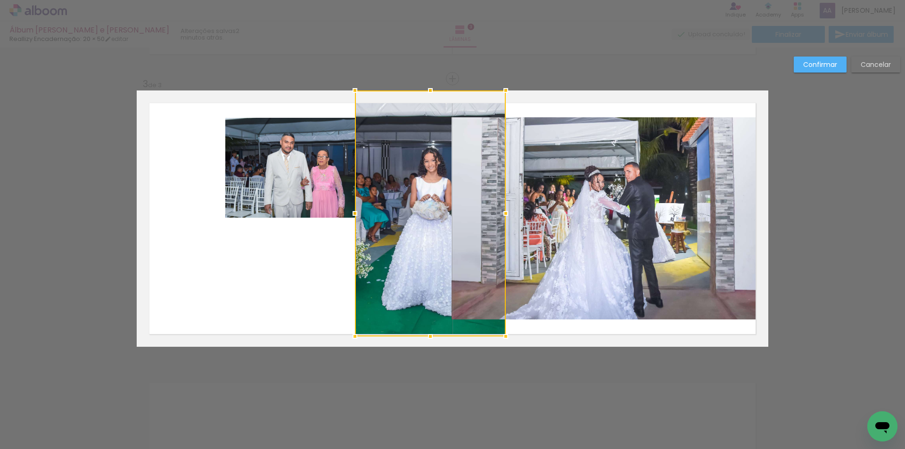
drag, startPoint x: 434, startPoint y: 212, endPoint x: 447, endPoint y: 100, distance: 113.0
click at [447, 100] on div at bounding box center [430, 214] width 151 height 246
click at [536, 153] on quentale-photo at bounding box center [610, 218] width 317 height 202
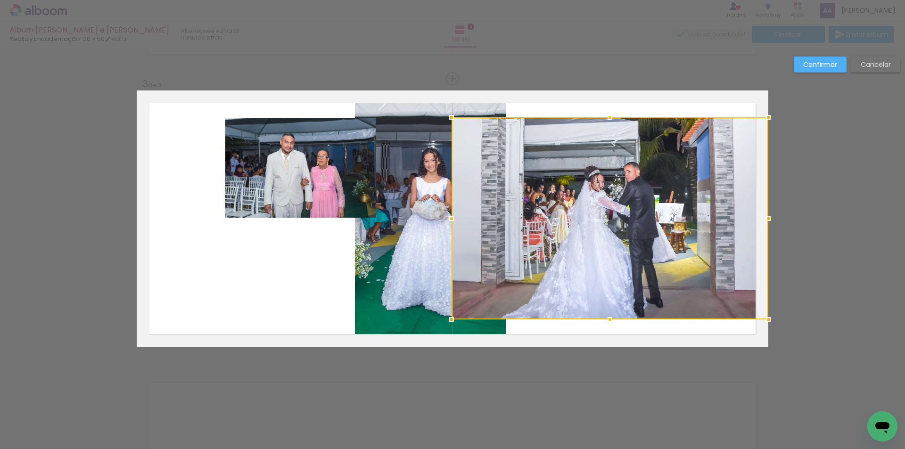
click at [306, 152] on quentale-photo at bounding box center [300, 168] width 151 height 100
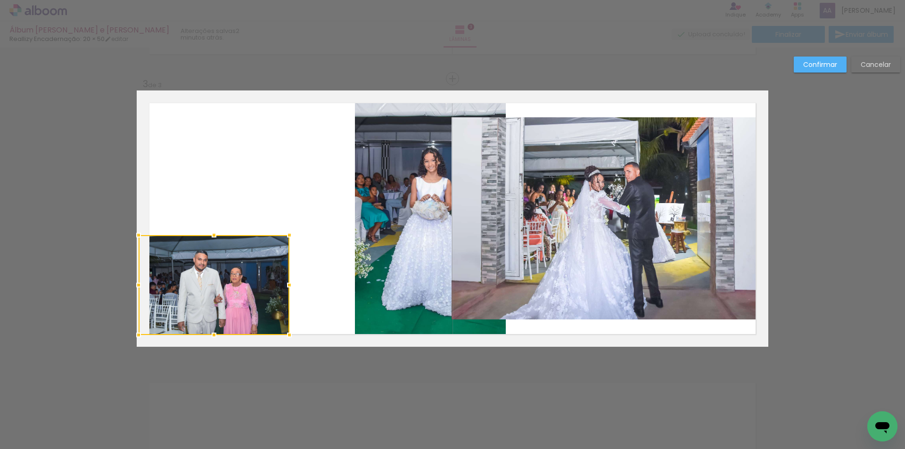
drag, startPoint x: 296, startPoint y: 168, endPoint x: 209, endPoint y: 285, distance: 146.0
click at [209, 285] on div at bounding box center [214, 285] width 151 height 100
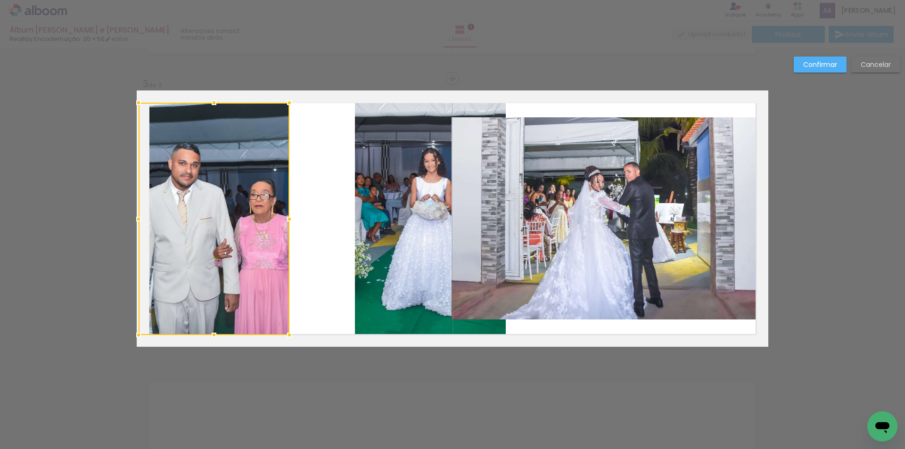
drag, startPoint x: 212, startPoint y: 237, endPoint x: 249, endPoint y: 104, distance: 137.6
click at [249, 104] on div at bounding box center [214, 219] width 151 height 232
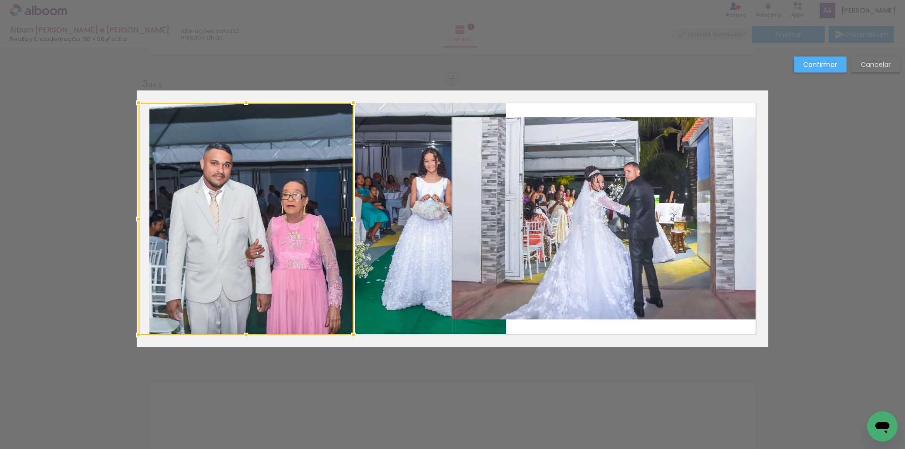
drag, startPoint x: 284, startPoint y: 221, endPoint x: 348, endPoint y: 218, distance: 64.2
click at [348, 218] on div at bounding box center [353, 219] width 19 height 19
click at [473, 237] on quentale-photo at bounding box center [610, 218] width 317 height 202
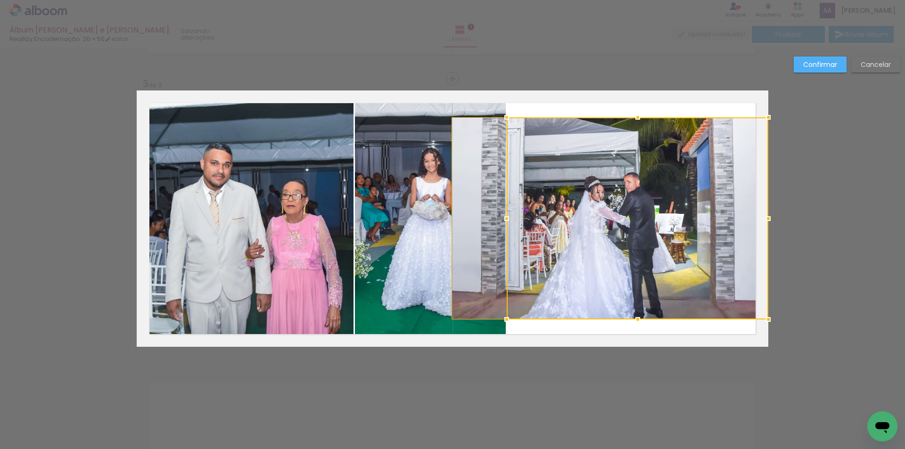
drag, startPoint x: 447, startPoint y: 215, endPoint x: 503, endPoint y: 218, distance: 55.3
click at [503, 218] on div at bounding box center [506, 218] width 19 height 19
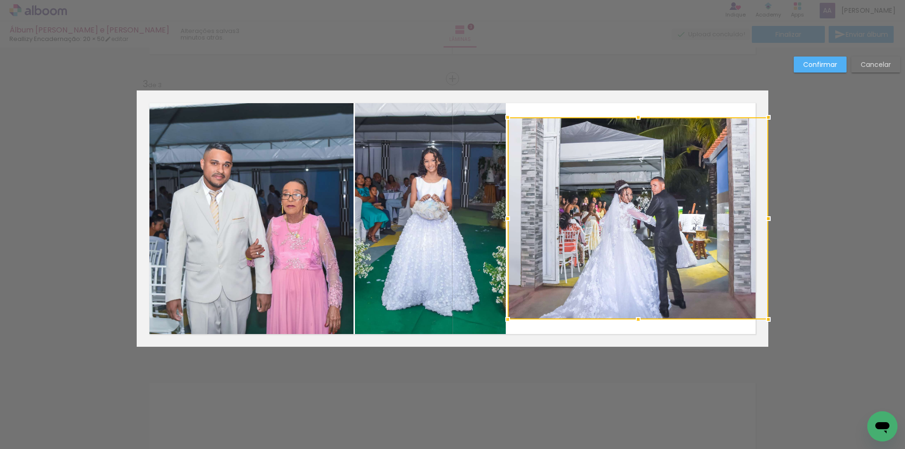
drag, startPoint x: 451, startPoint y: 219, endPoint x: 506, endPoint y: 217, distance: 55.2
click at [506, 217] on div at bounding box center [507, 218] width 19 height 19
click at [666, 245] on div at bounding box center [638, 218] width 261 height 202
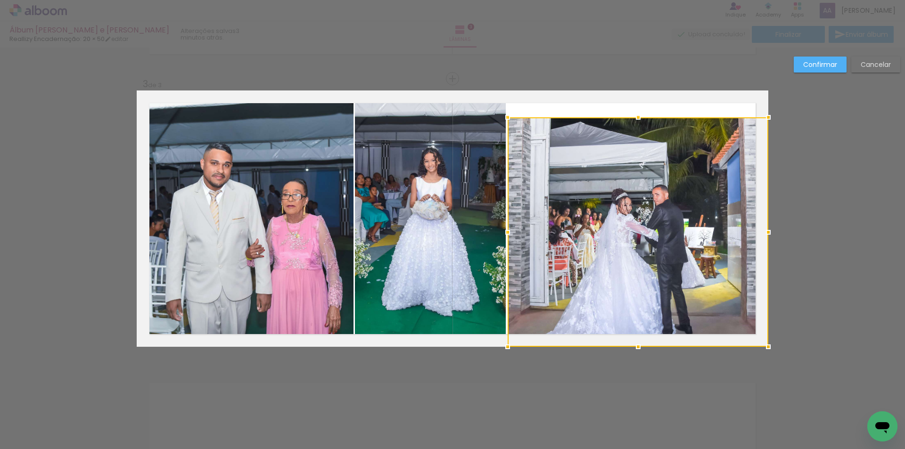
drag, startPoint x: 634, startPoint y: 320, endPoint x: 644, endPoint y: 311, distance: 12.7
click at [640, 334] on div at bounding box center [638, 232] width 261 height 230
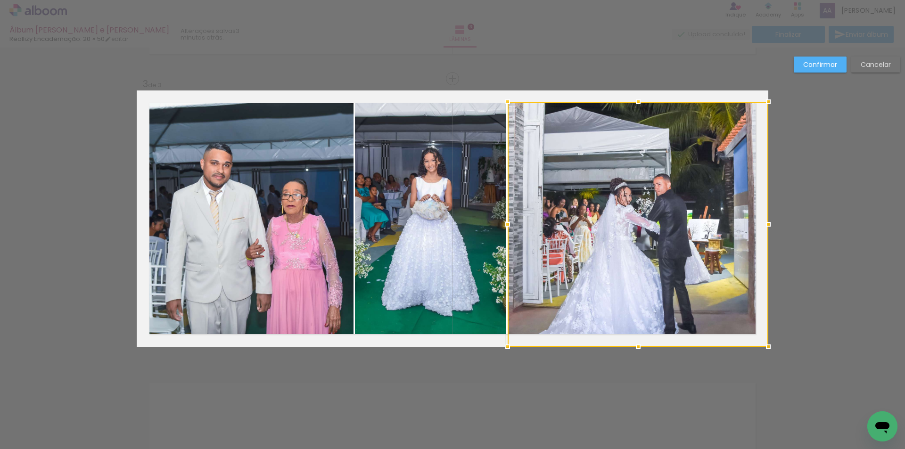
drag, startPoint x: 635, startPoint y: 119, endPoint x: 637, endPoint y: 112, distance: 7.5
click at [637, 112] on div at bounding box center [638, 224] width 261 height 245
click at [671, 217] on div at bounding box center [638, 224] width 261 height 245
click at [0, 0] on slot "Confirmar" at bounding box center [0, 0] width 0 height 0
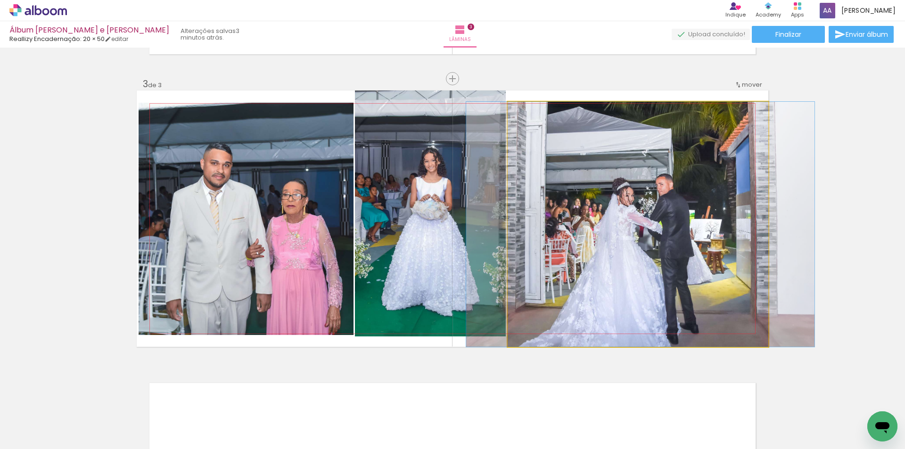
drag, startPoint x: 610, startPoint y: 210, endPoint x: 612, endPoint y: 158, distance: 51.4
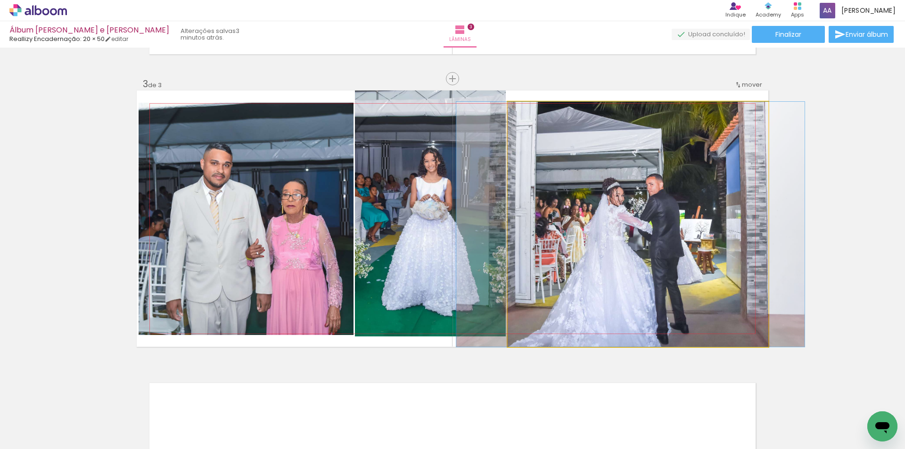
drag, startPoint x: 671, startPoint y: 218, endPoint x: 661, endPoint y: 170, distance: 49.6
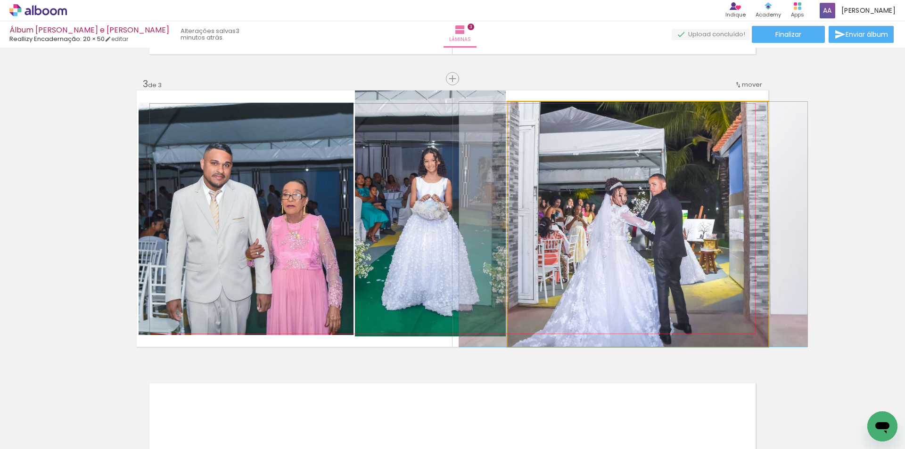
drag, startPoint x: 620, startPoint y: 184, endPoint x: 623, endPoint y: 151, distance: 33.1
drag, startPoint x: 569, startPoint y: 222, endPoint x: 569, endPoint y: 198, distance: 23.1
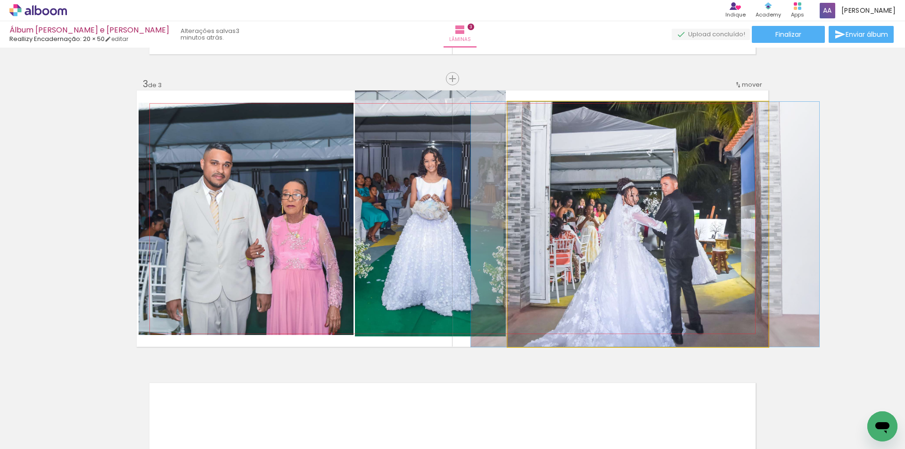
drag, startPoint x: 579, startPoint y: 255, endPoint x: 590, endPoint y: 199, distance: 56.7
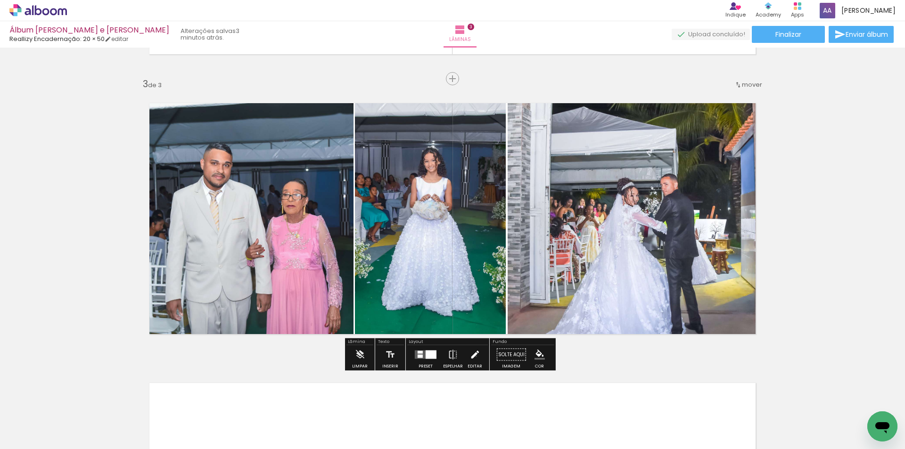
click at [474, 356] on iron-icon at bounding box center [475, 355] width 10 height 19
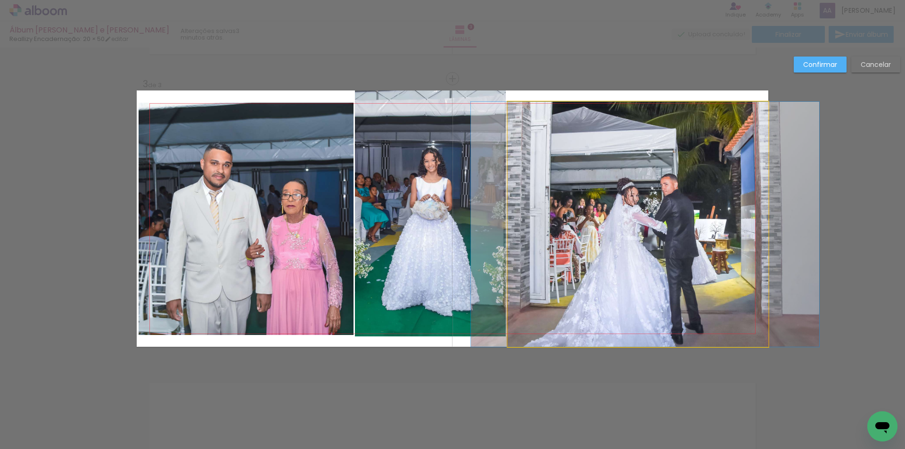
click at [644, 259] on quentale-photo at bounding box center [638, 224] width 261 height 245
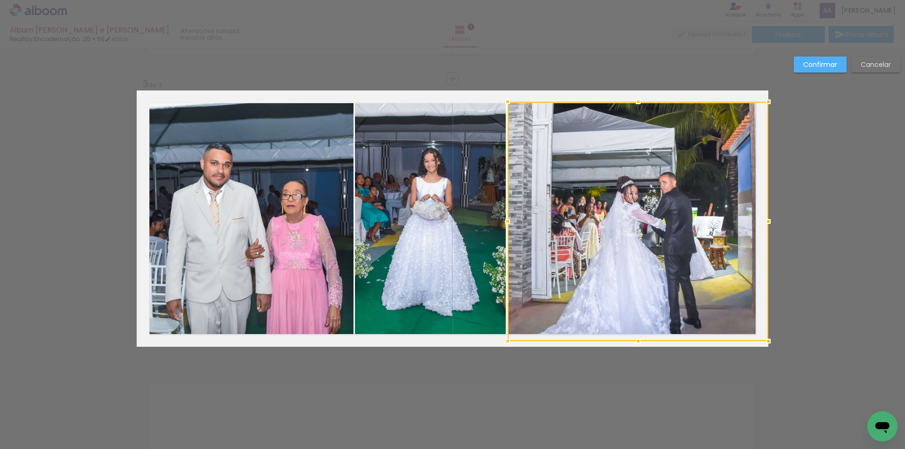
drag, startPoint x: 635, startPoint y: 348, endPoint x: 635, endPoint y: 339, distance: 9.0
click at [635, 339] on div at bounding box center [638, 341] width 19 height 19
click at [0, 0] on slot "Confirmar" at bounding box center [0, 0] width 0 height 0
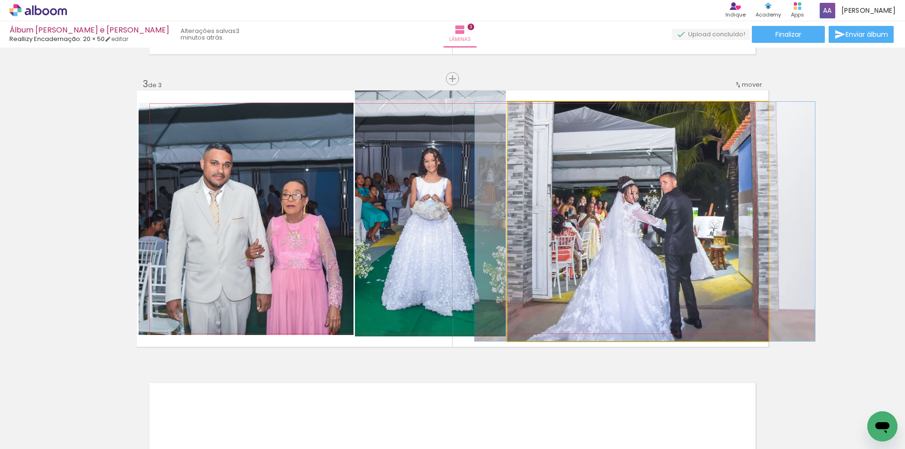
drag, startPoint x: 628, startPoint y: 211, endPoint x: 628, endPoint y: 185, distance: 25.5
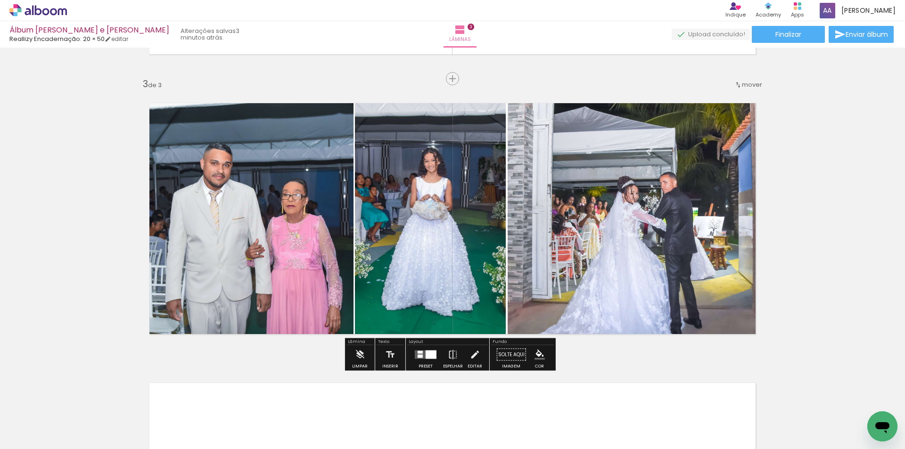
click at [691, 215] on quentale-photo at bounding box center [638, 221] width 261 height 239
click at [474, 355] on iron-icon at bounding box center [475, 355] width 10 height 19
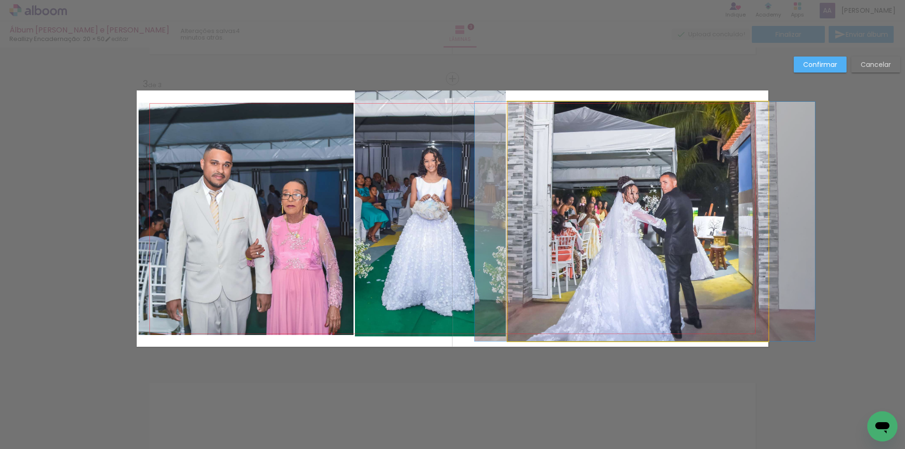
click at [648, 299] on quentale-photo at bounding box center [638, 221] width 261 height 239
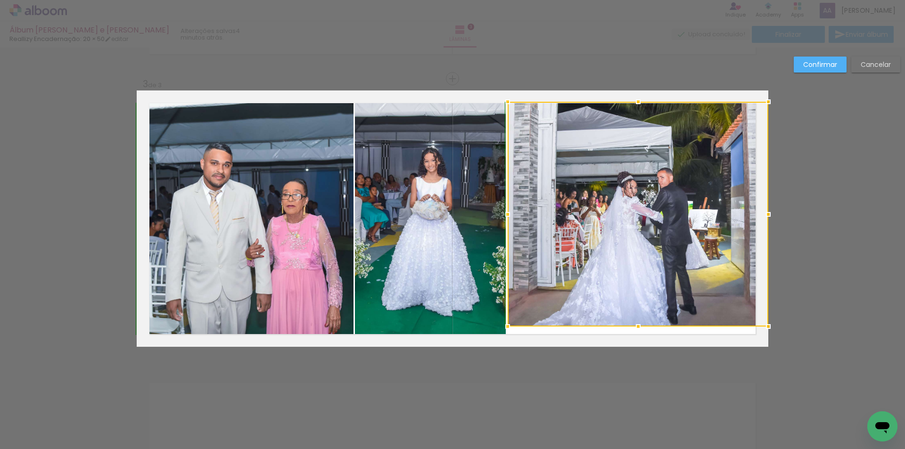
drag, startPoint x: 634, startPoint y: 341, endPoint x: 635, endPoint y: 336, distance: 5.3
click at [635, 336] on album-spread "3 de 3" at bounding box center [453, 219] width 632 height 256
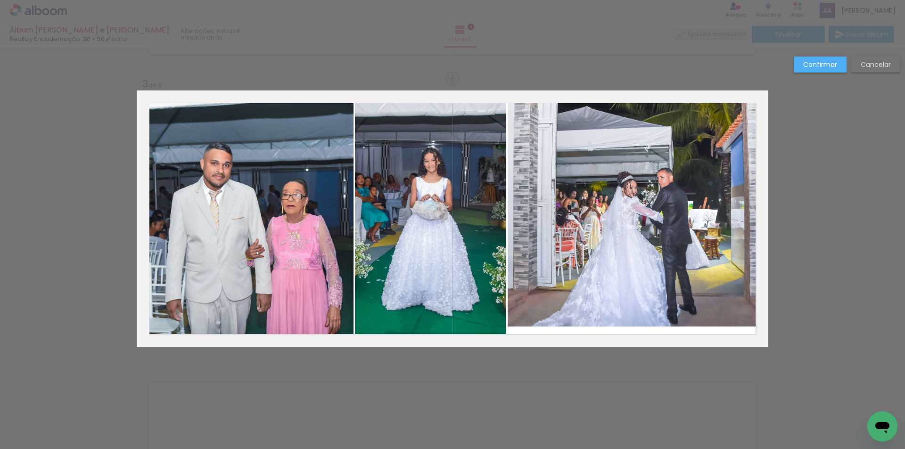
click at [0, 0] on slot "Confirmar" at bounding box center [0, 0] width 0 height 0
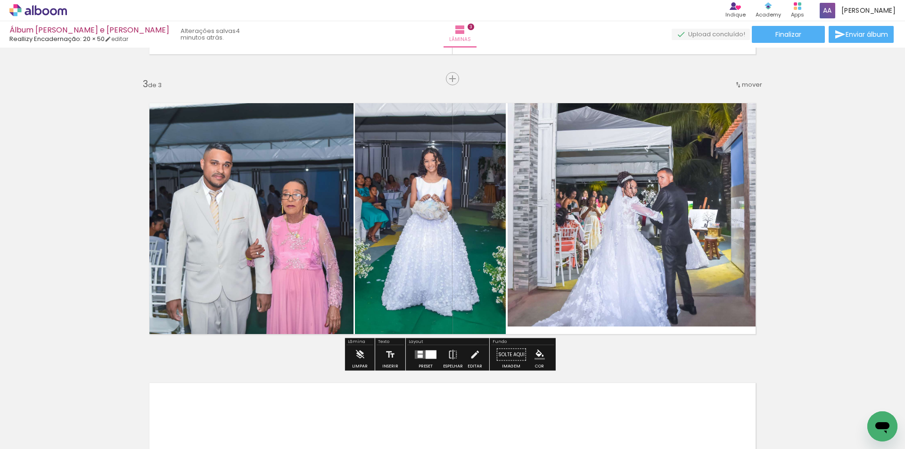
click at [633, 287] on quentale-photo at bounding box center [638, 214] width 261 height 225
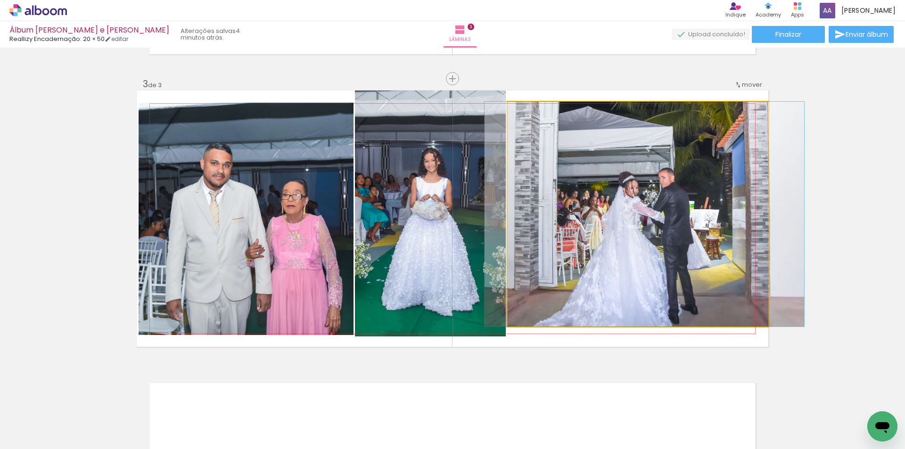
drag, startPoint x: 613, startPoint y: 275, endPoint x: 615, endPoint y: 286, distance: 10.9
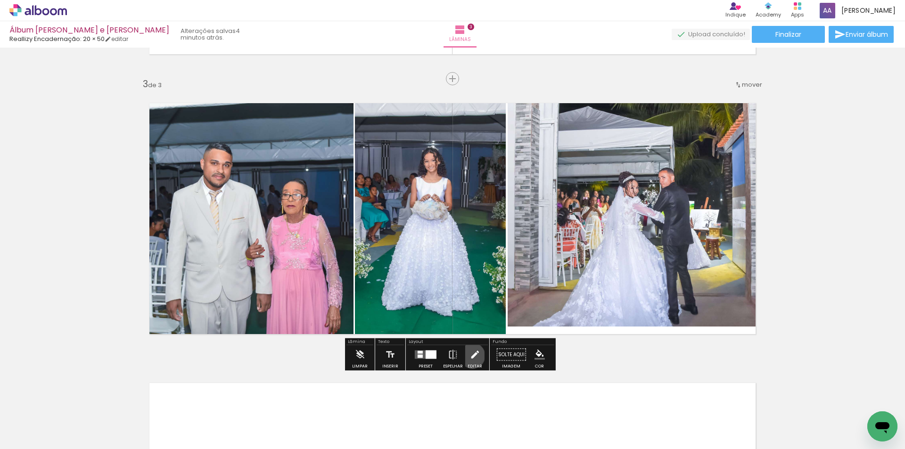
click at [470, 356] on iron-icon at bounding box center [475, 355] width 10 height 19
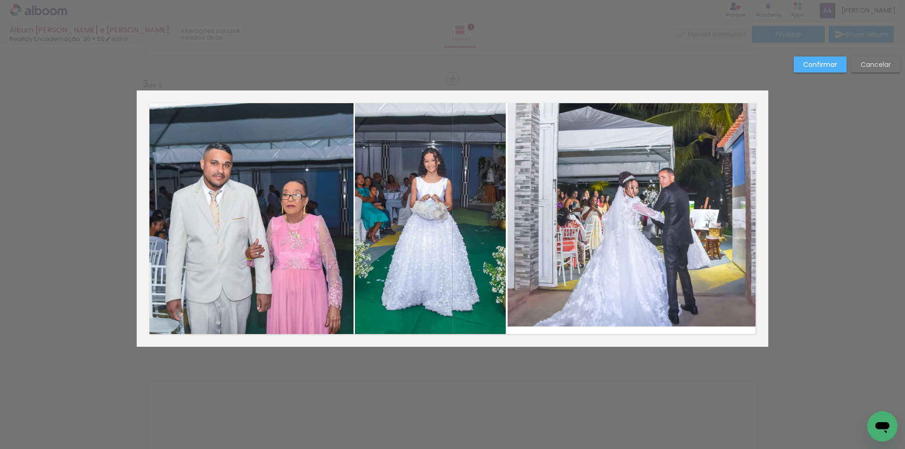
click at [615, 284] on quentale-photo at bounding box center [638, 214] width 261 height 225
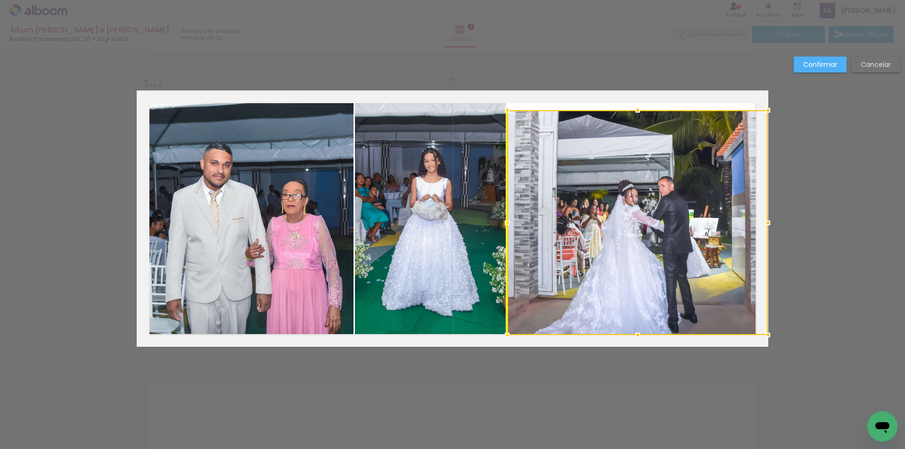
drag, startPoint x: 629, startPoint y: 240, endPoint x: 629, endPoint y: 248, distance: 8.5
click at [629, 248] on div at bounding box center [637, 222] width 261 height 225
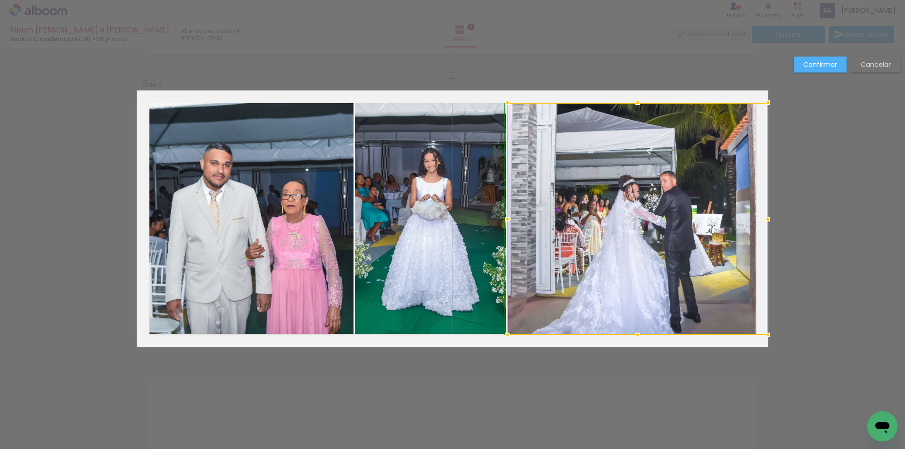
click at [637, 108] on div at bounding box center [637, 102] width 19 height 19
click at [0, 0] on slot "Confirmar" at bounding box center [0, 0] width 0 height 0
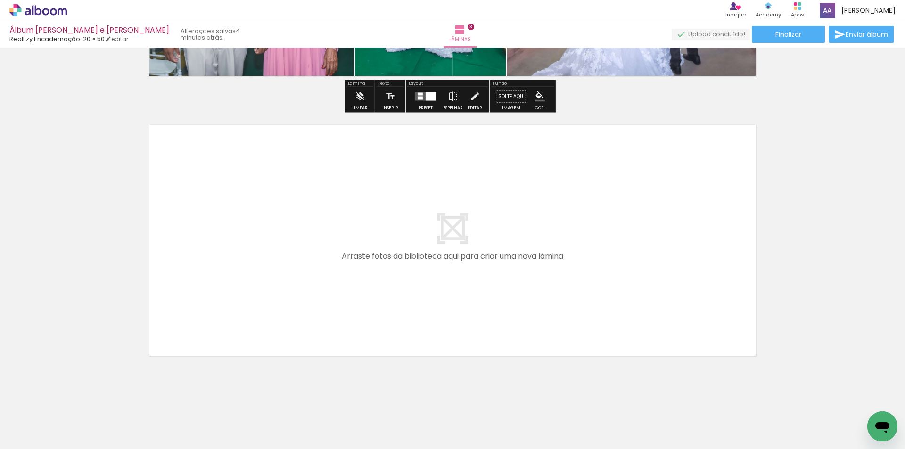
scroll to position [814, 0]
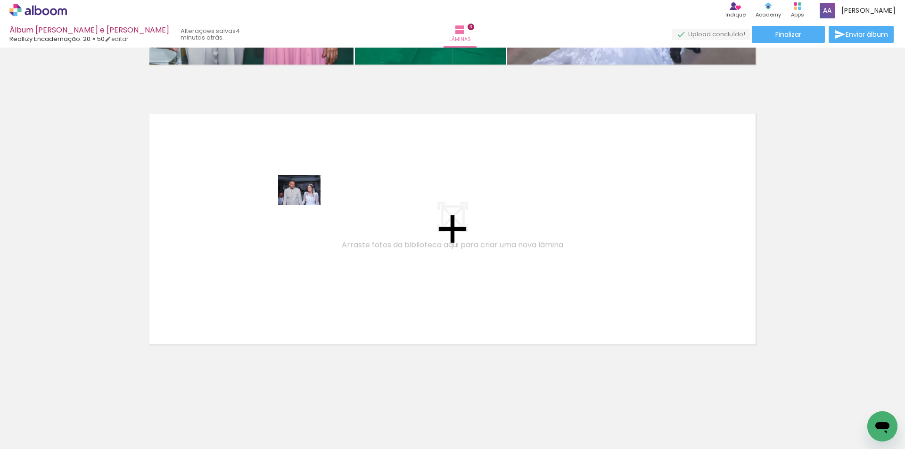
drag, startPoint x: 559, startPoint y: 395, endPoint x: 306, endPoint y: 204, distance: 316.7
click at [306, 204] on quentale-workspace at bounding box center [452, 224] width 905 height 449
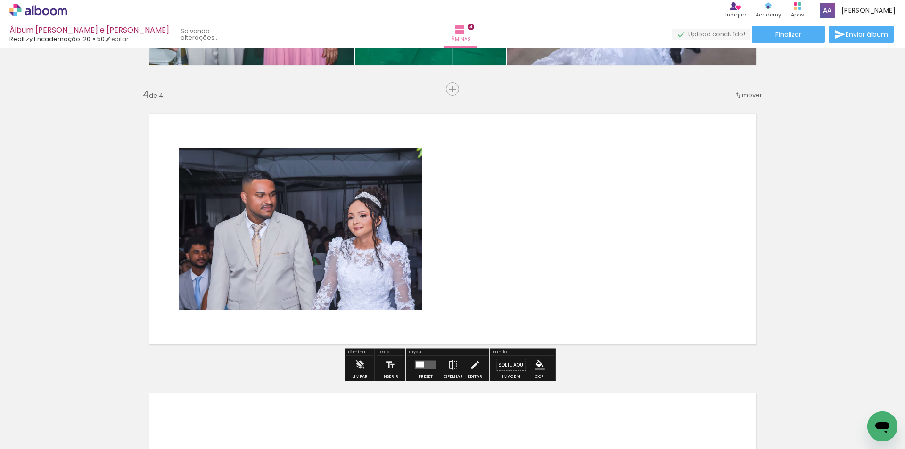
scroll to position [825, 0]
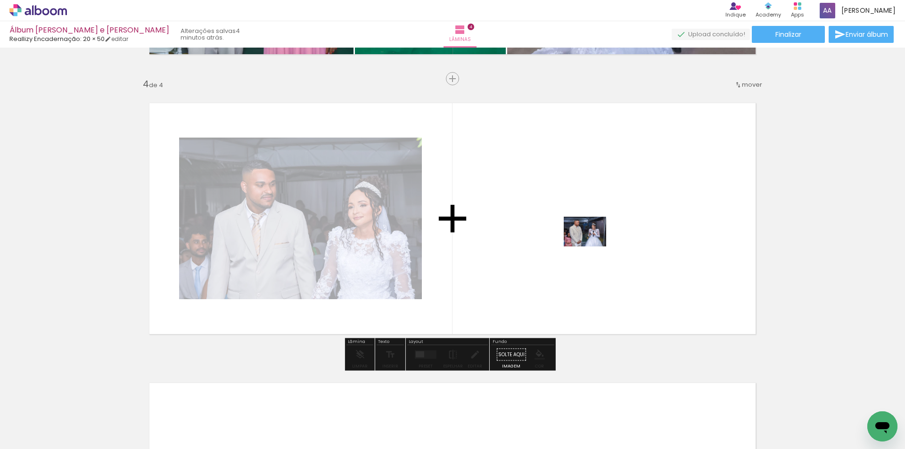
drag, startPoint x: 623, startPoint y: 427, endPoint x: 592, endPoint y: 245, distance: 184.1
click at [592, 245] on quentale-workspace at bounding box center [452, 224] width 905 height 449
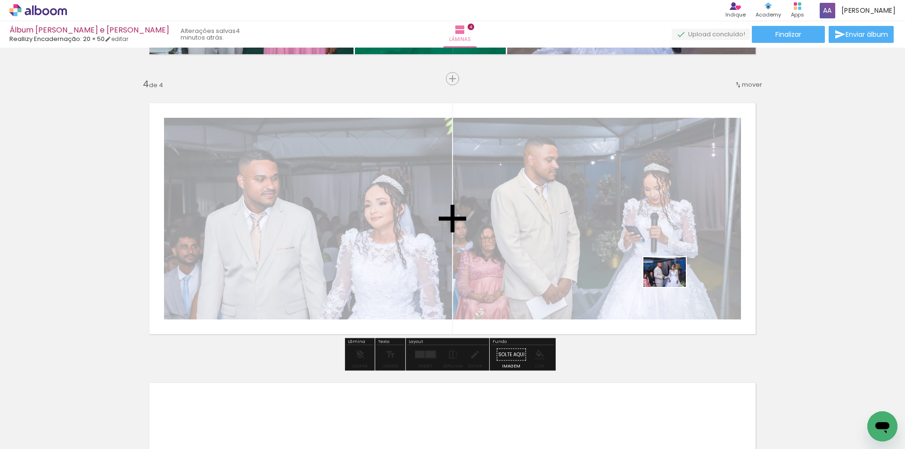
drag, startPoint x: 682, startPoint y: 371, endPoint x: 672, endPoint y: 286, distance: 85.4
click at [672, 286] on quentale-workspace at bounding box center [452, 224] width 905 height 449
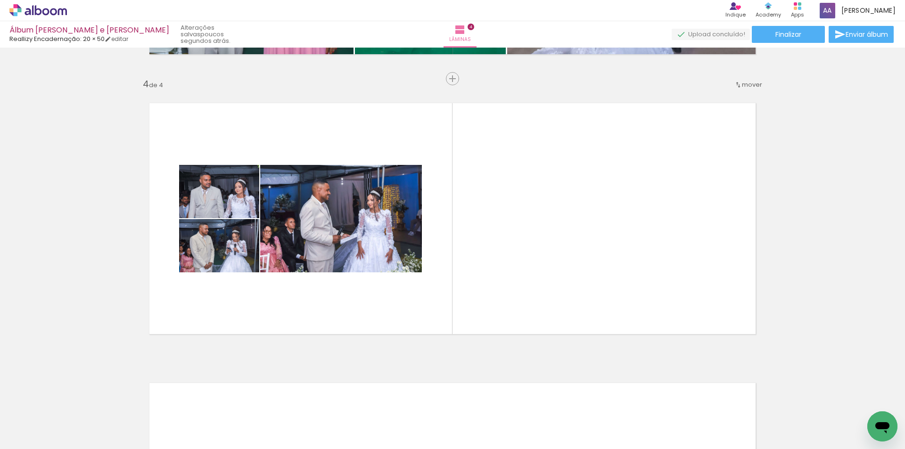
scroll to position [0, 539]
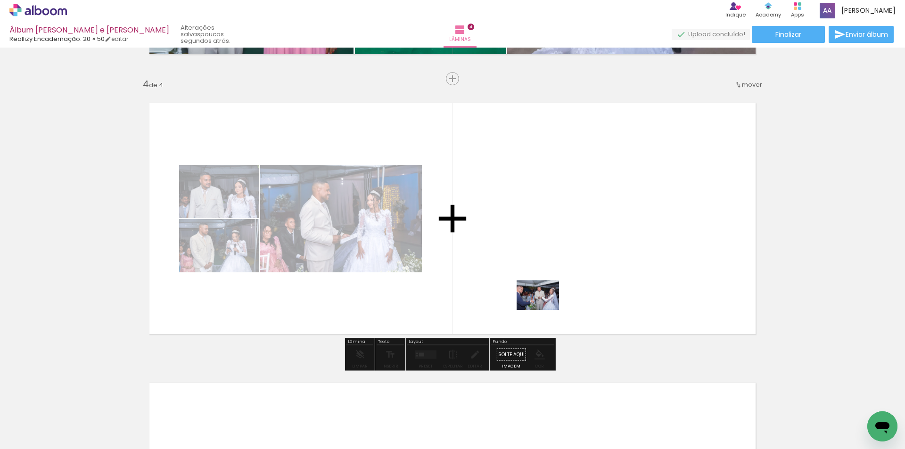
drag, startPoint x: 198, startPoint y: 415, endPoint x: 545, endPoint y: 309, distance: 363.3
click at [545, 309] on quentale-workspace at bounding box center [452, 224] width 905 height 449
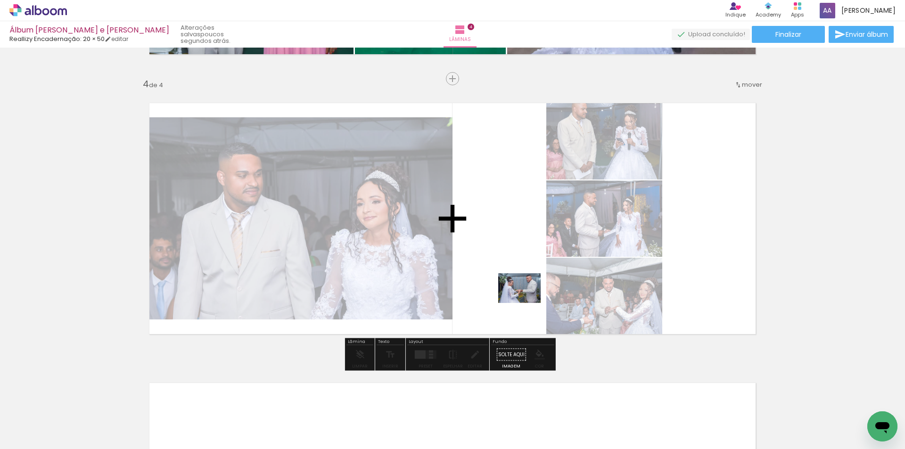
drag, startPoint x: 249, startPoint y: 422, endPoint x: 527, endPoint y: 302, distance: 302.8
click at [527, 302] on quentale-workspace at bounding box center [452, 224] width 905 height 449
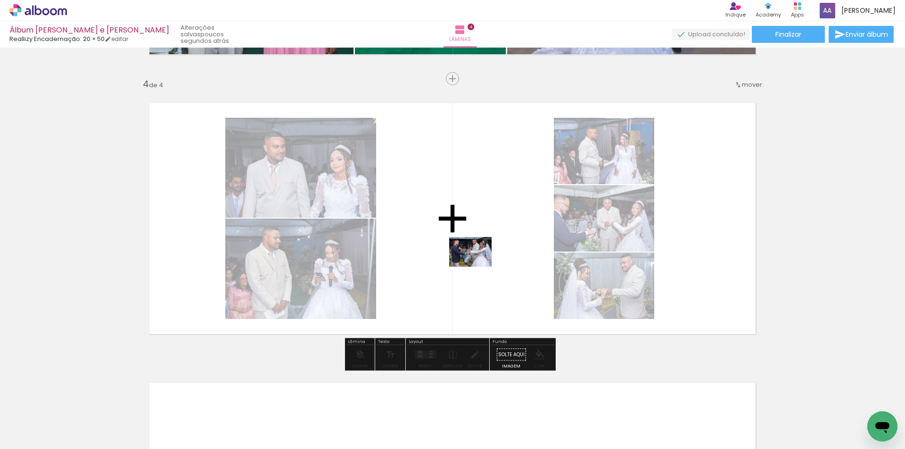
drag, startPoint x: 310, startPoint y: 419, endPoint x: 478, endPoint y: 265, distance: 227.2
click at [478, 265] on quentale-workspace at bounding box center [452, 224] width 905 height 449
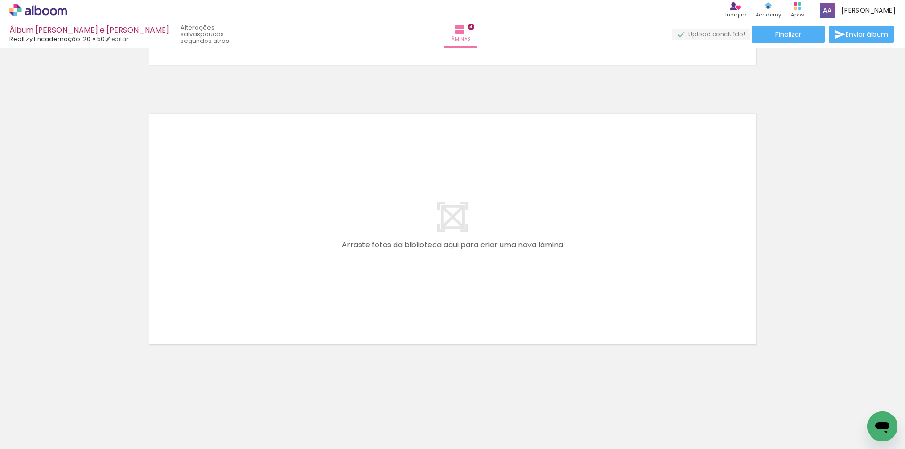
scroll to position [0, 3397]
drag, startPoint x: 713, startPoint y: 423, endPoint x: 320, endPoint y: 251, distance: 428.7
click at [320, 251] on quentale-workspace at bounding box center [452, 224] width 905 height 449
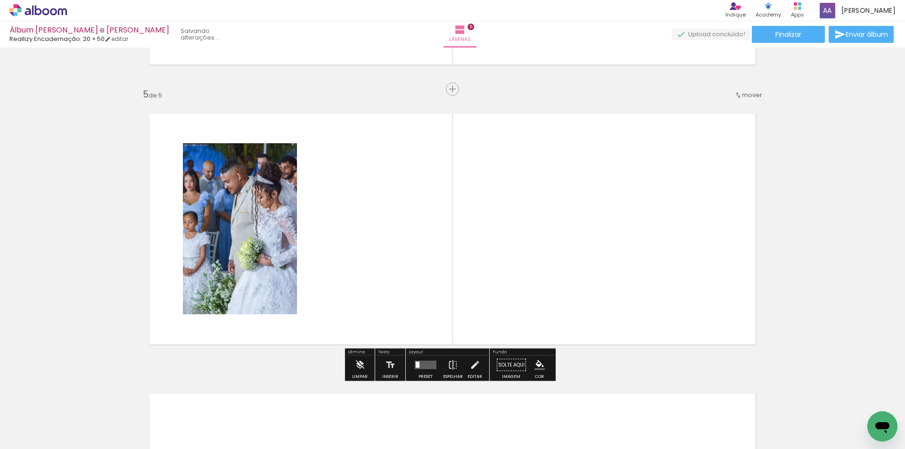
scroll to position [1105, 0]
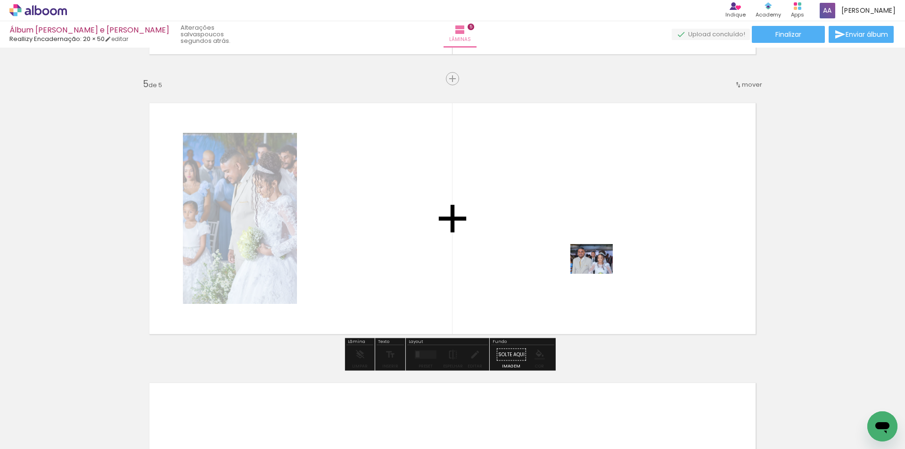
drag, startPoint x: 655, startPoint y: 403, endPoint x: 594, endPoint y: 270, distance: 146.6
click at [594, 270] on quentale-workspace at bounding box center [452, 224] width 905 height 449
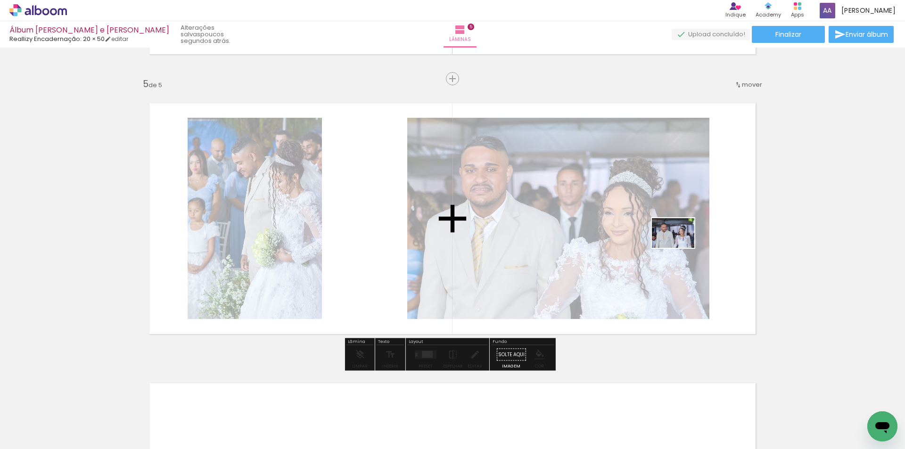
drag, startPoint x: 766, startPoint y: 415, endPoint x: 679, endPoint y: 247, distance: 189.1
click at [680, 247] on quentale-workspace at bounding box center [452, 224] width 905 height 449
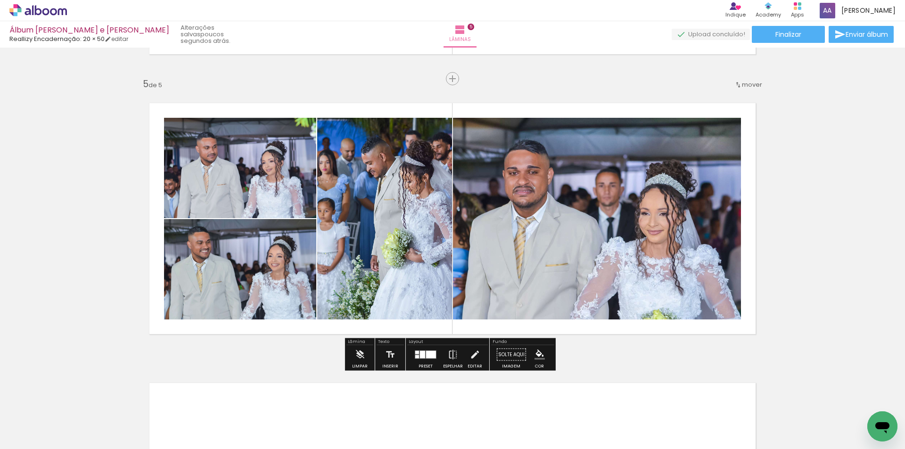
scroll to position [0, 3557]
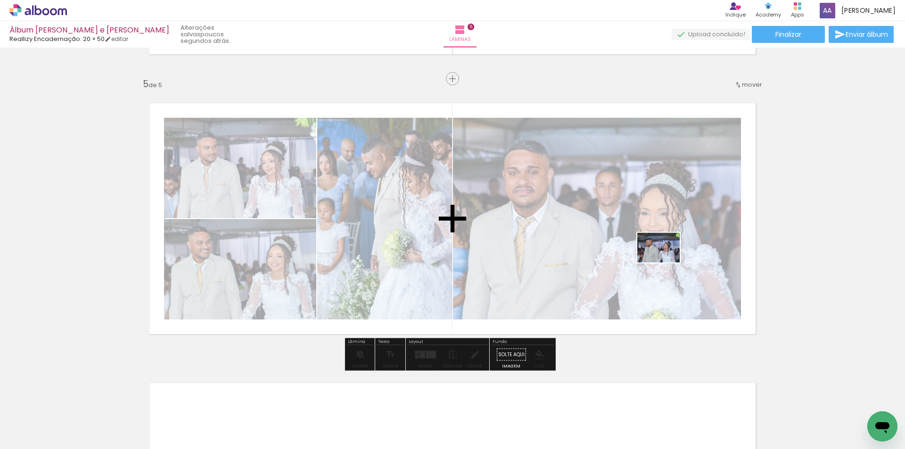
drag, startPoint x: 713, startPoint y: 401, endPoint x: 665, endPoint y: 259, distance: 149.4
click at [665, 259] on quentale-workspace at bounding box center [452, 224] width 905 height 449
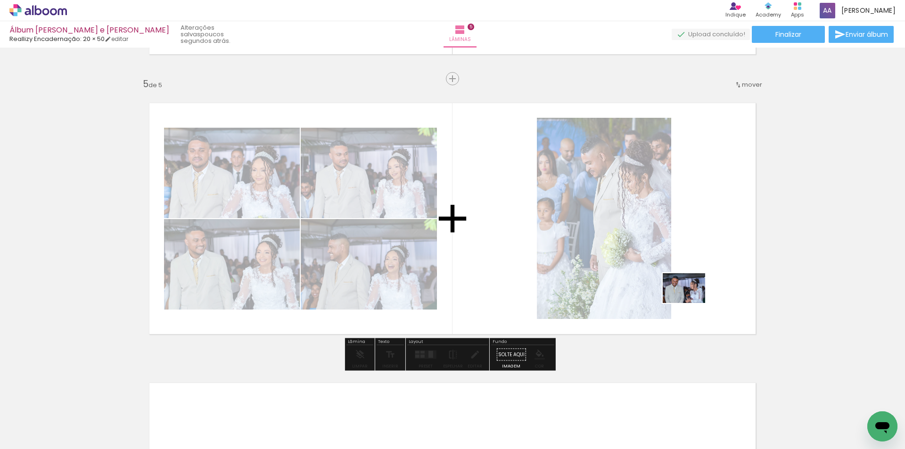
drag, startPoint x: 761, startPoint y: 403, endPoint x: 691, endPoint y: 302, distance: 122.9
click at [691, 302] on quentale-workspace at bounding box center [452, 224] width 905 height 449
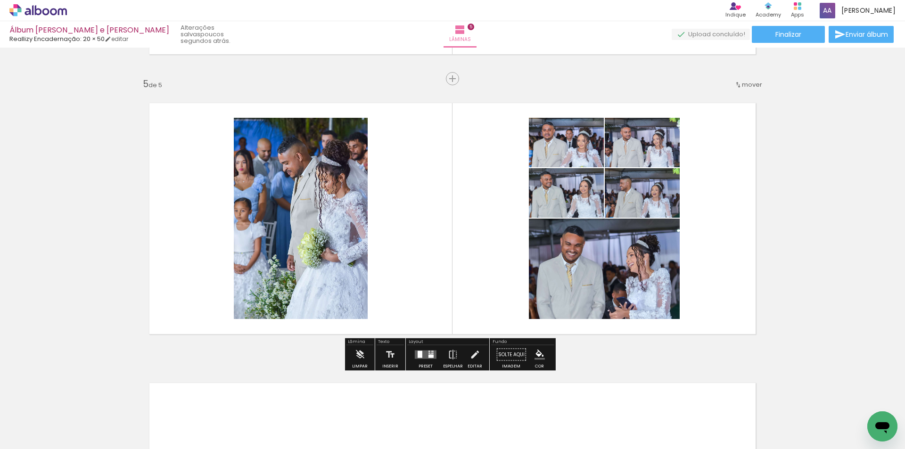
click at [429, 355] on div at bounding box center [431, 356] width 5 height 3
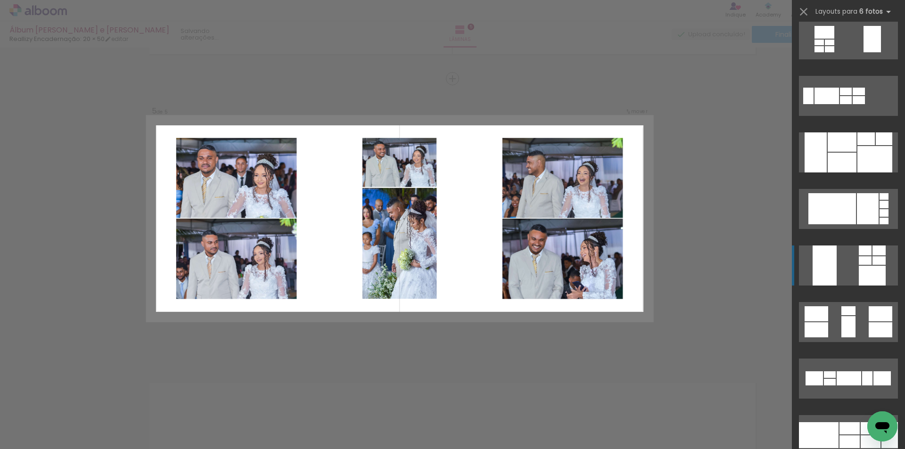
scroll to position [613, 0]
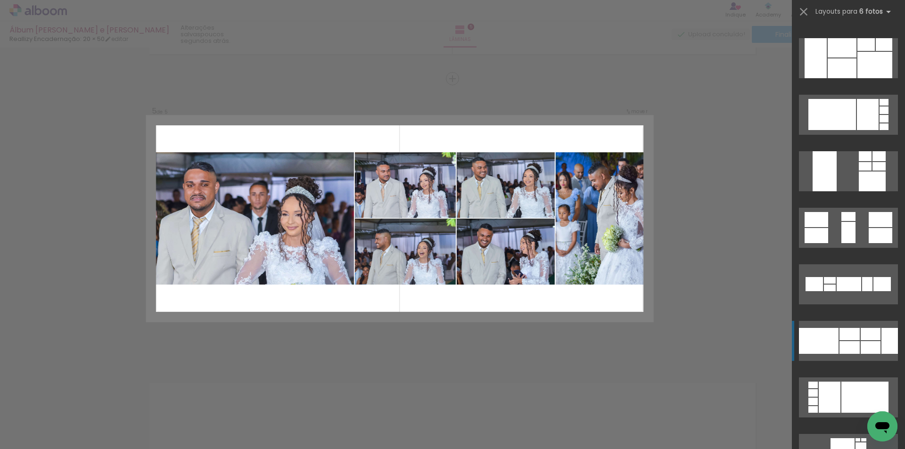
click at [869, 340] on quentale-layouter at bounding box center [848, 341] width 99 height 40
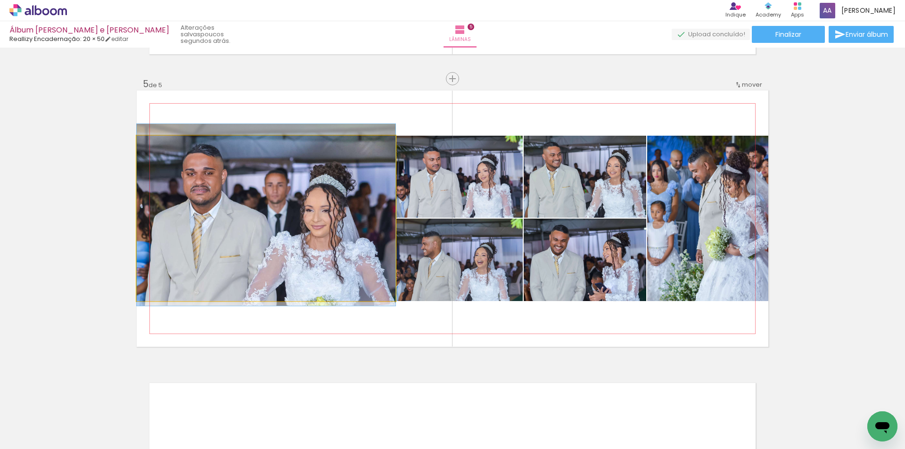
drag, startPoint x: 299, startPoint y: 221, endPoint x: 299, endPoint y: 225, distance: 4.7
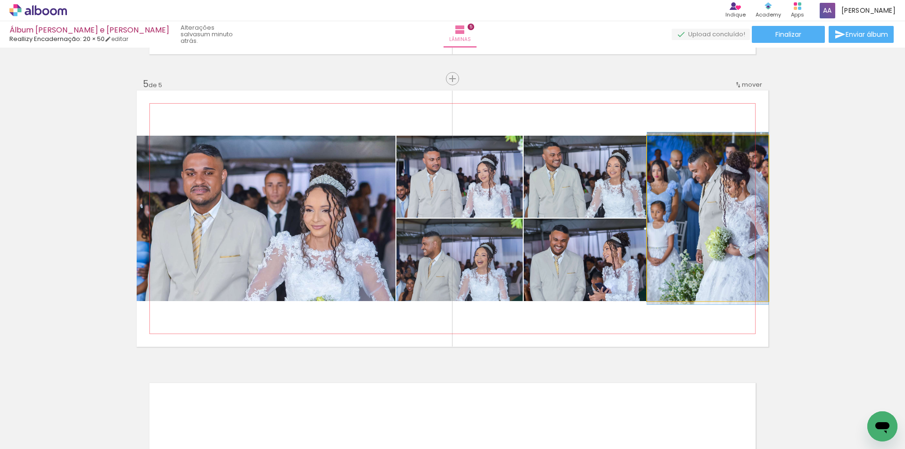
drag, startPoint x: 707, startPoint y: 264, endPoint x: 694, endPoint y: 264, distance: 12.3
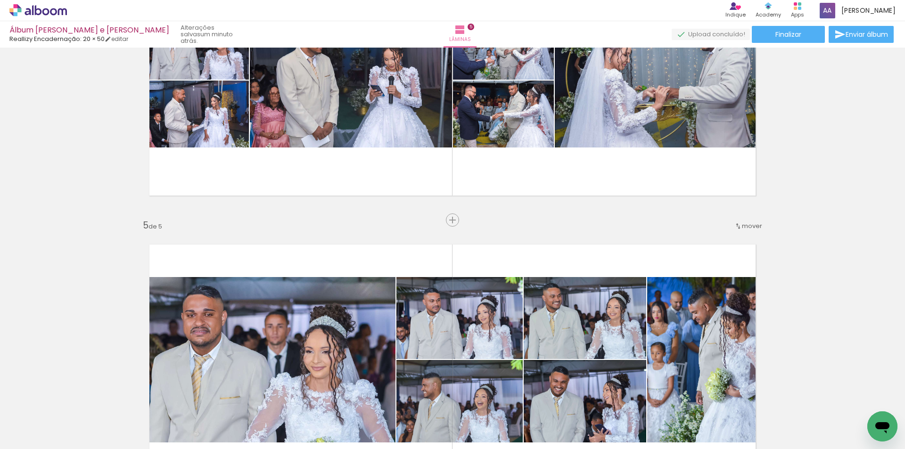
scroll to position [1057, 0]
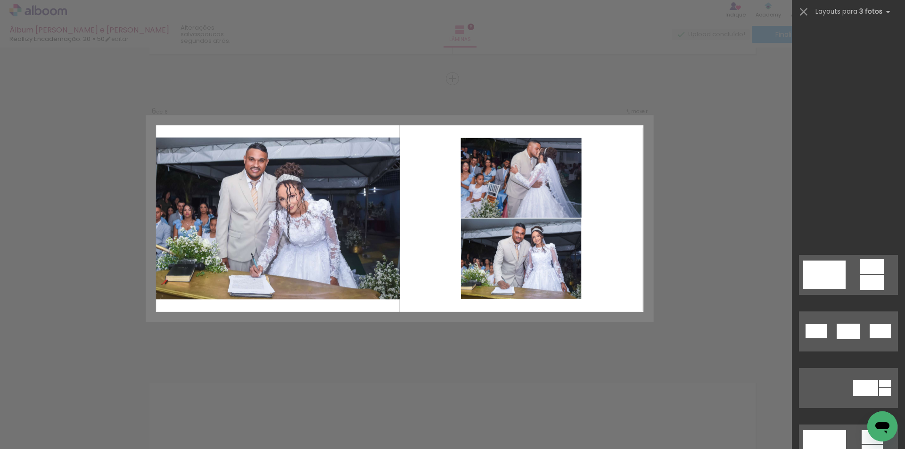
scroll to position [0, 677]
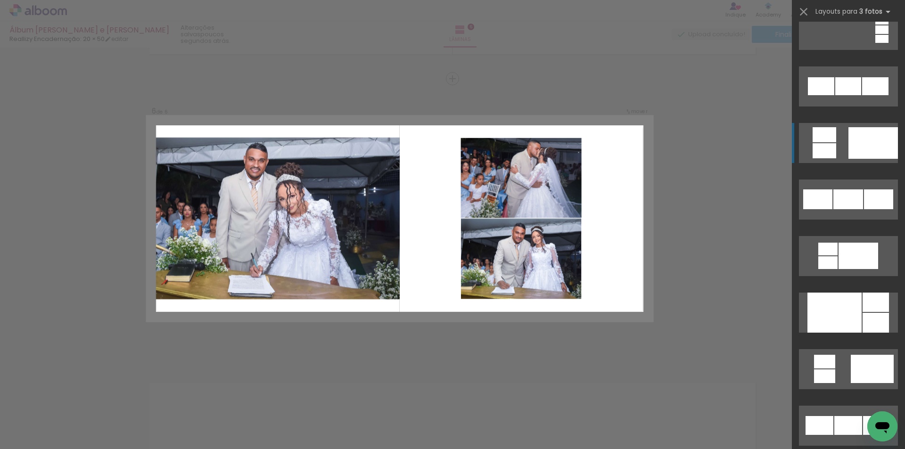
click at [866, 141] on div at bounding box center [874, 143] width 50 height 32
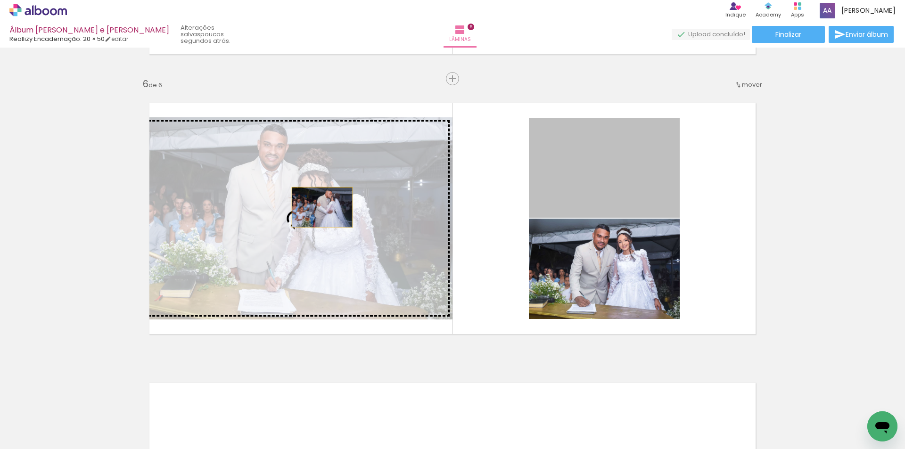
drag, startPoint x: 623, startPoint y: 171, endPoint x: 317, endPoint y: 208, distance: 308.7
click at [0, 0] on slot at bounding box center [0, 0] width 0 height 0
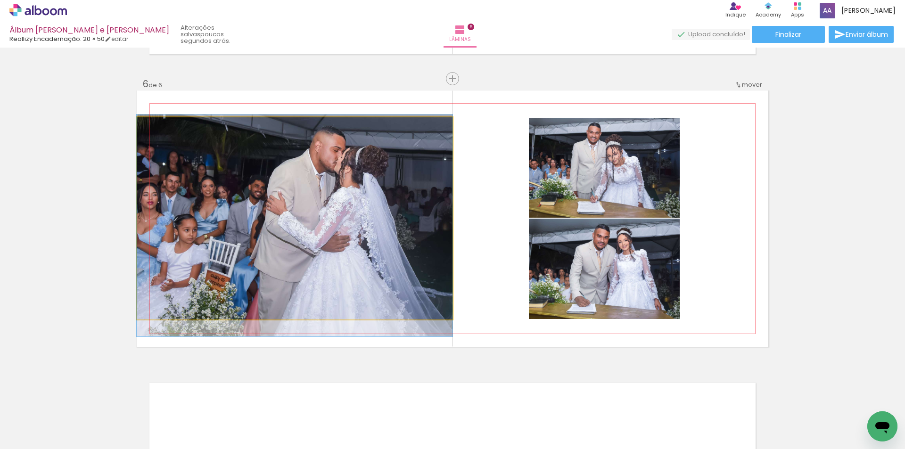
drag, startPoint x: 383, startPoint y: 211, endPoint x: 380, endPoint y: 218, distance: 7.6
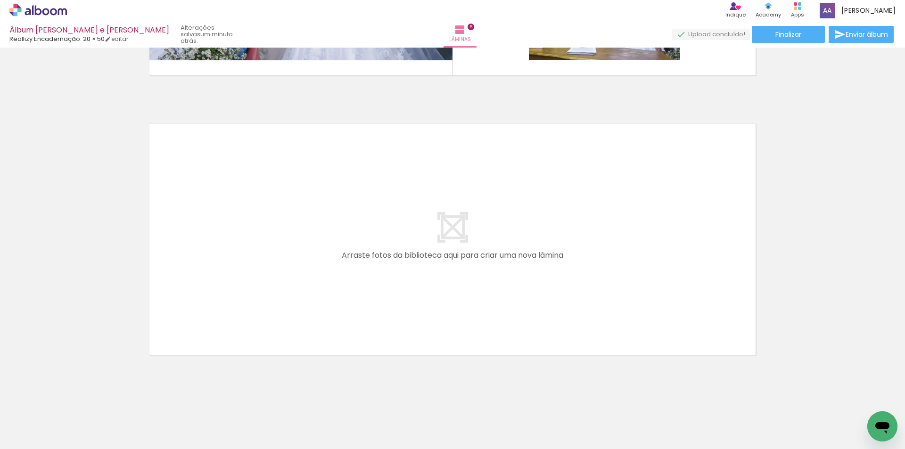
scroll to position [1654, 0]
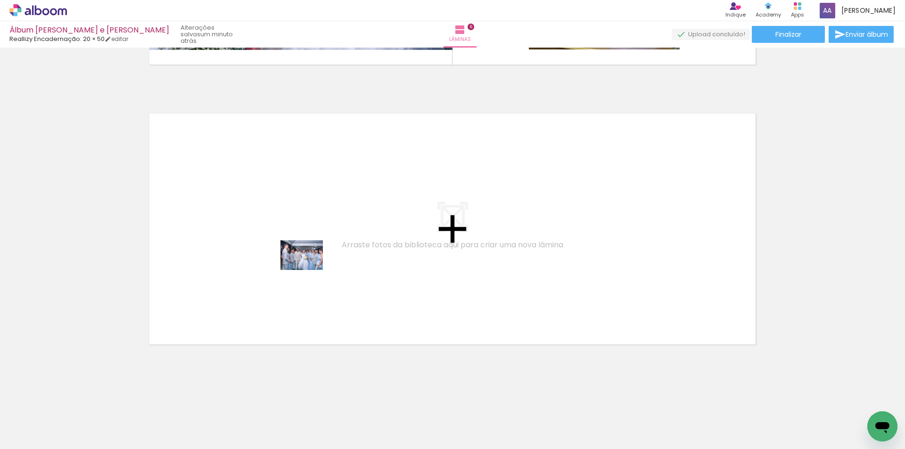
drag, startPoint x: 354, startPoint y: 349, endPoint x: 308, endPoint y: 268, distance: 92.9
click at [308, 268] on quentale-workspace at bounding box center [452, 224] width 905 height 449
